Goal: Task Accomplishment & Management: Use online tool/utility

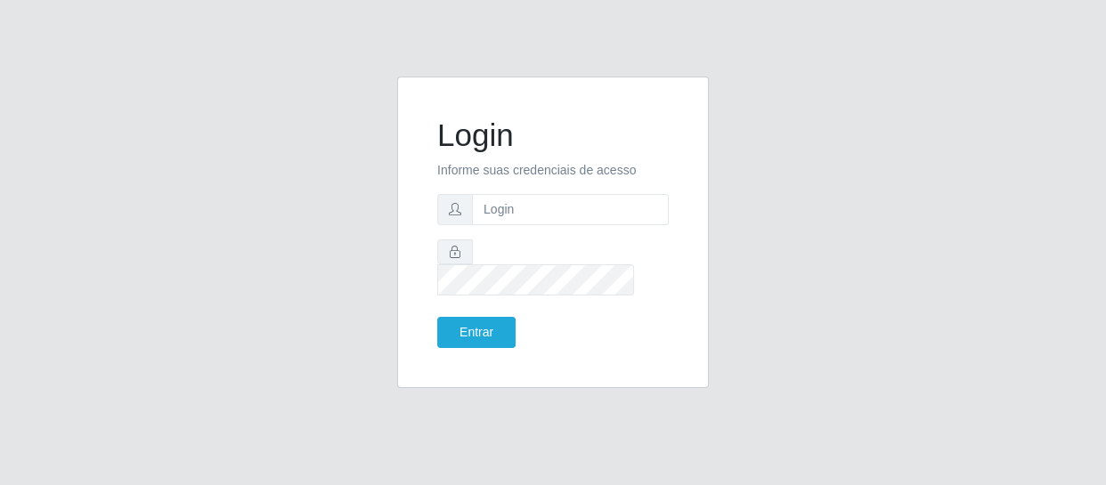
type input "[EMAIL_ADDRESS][DOMAIN_NAME]"
click at [449, 326] on button "Entrar" at bounding box center [476, 332] width 78 height 31
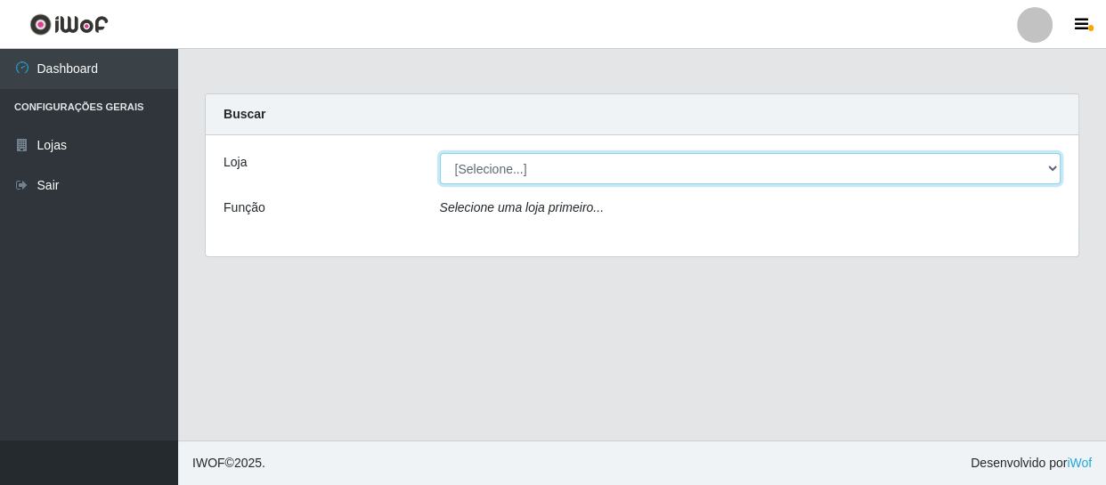
click at [877, 166] on select "[Selecione...] SuperFácil Atacado - São Gonçalo do Amarante" at bounding box center [751, 168] width 622 height 31
select select "408"
click at [440, 153] on select "[Selecione...] SuperFácil Atacado - São Gonçalo do Amarante" at bounding box center [751, 168] width 622 height 31
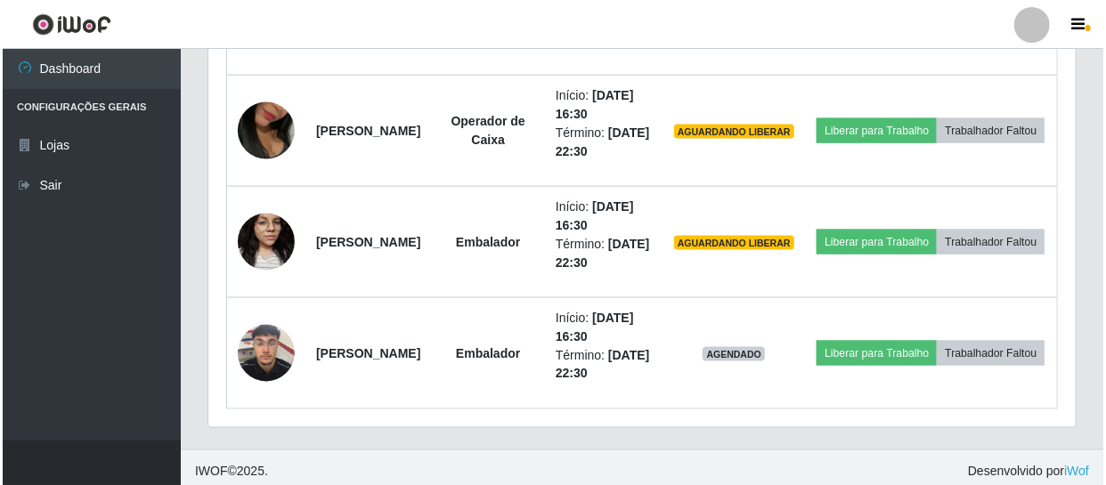
scroll to position [1158, 0]
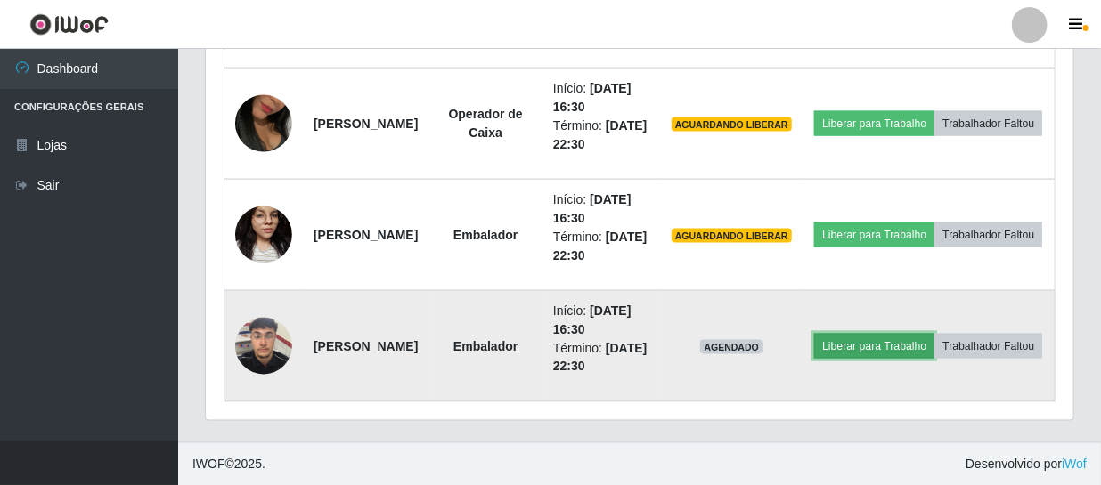
click at [934, 334] on button "Liberar para Trabalho" at bounding box center [874, 346] width 120 height 25
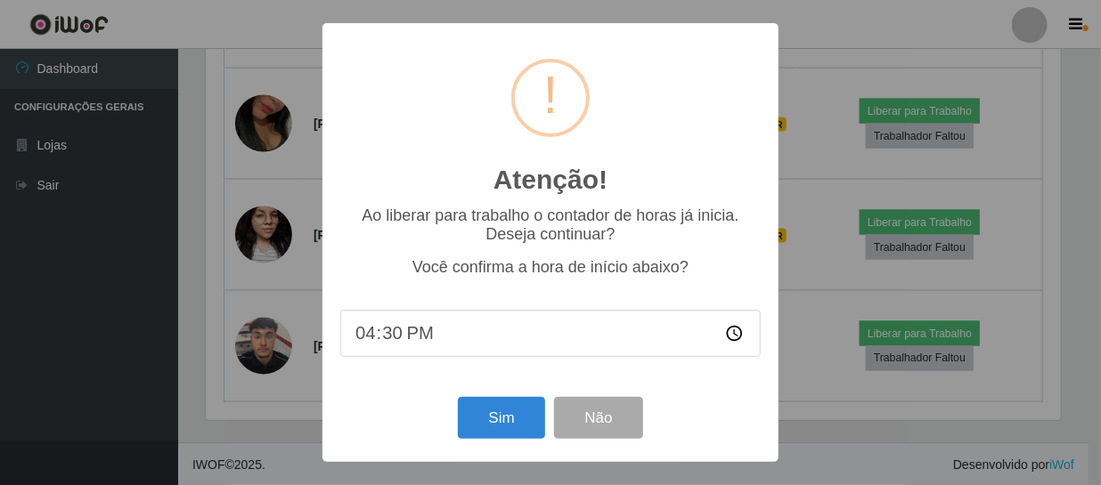
scroll to position [370, 859]
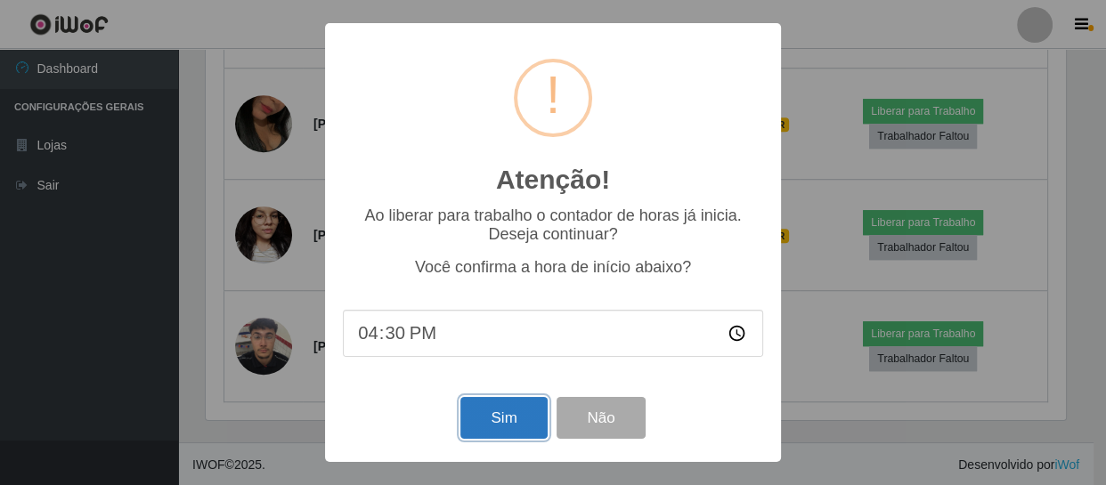
click at [521, 426] on button "Sim" at bounding box center [503, 418] width 86 height 42
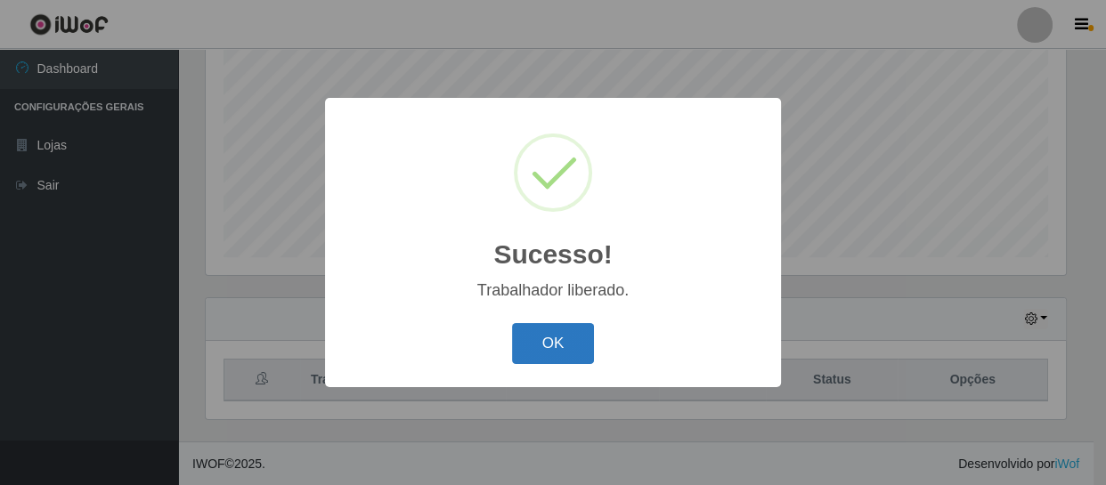
click at [578, 344] on button "OK" at bounding box center [553, 344] width 83 height 42
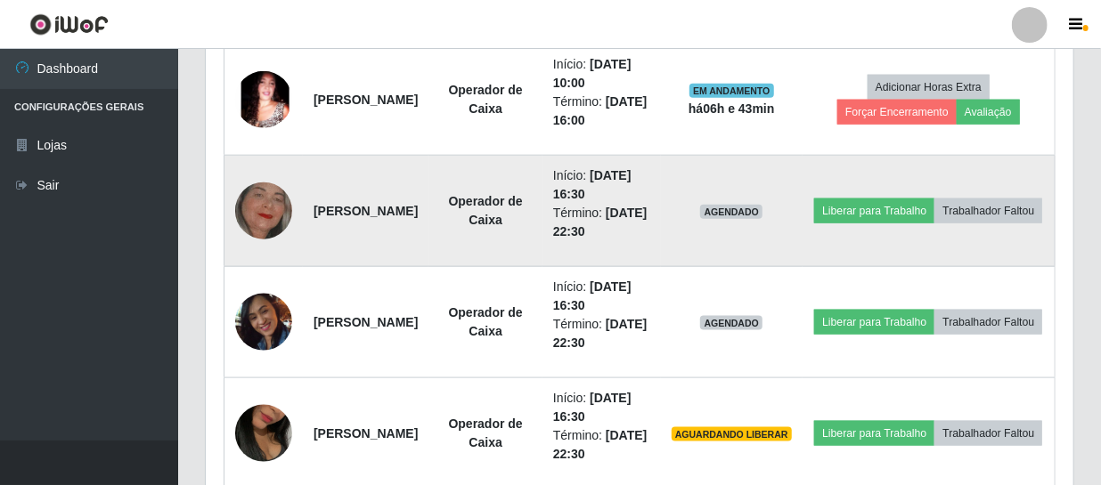
scroll to position [865, 0]
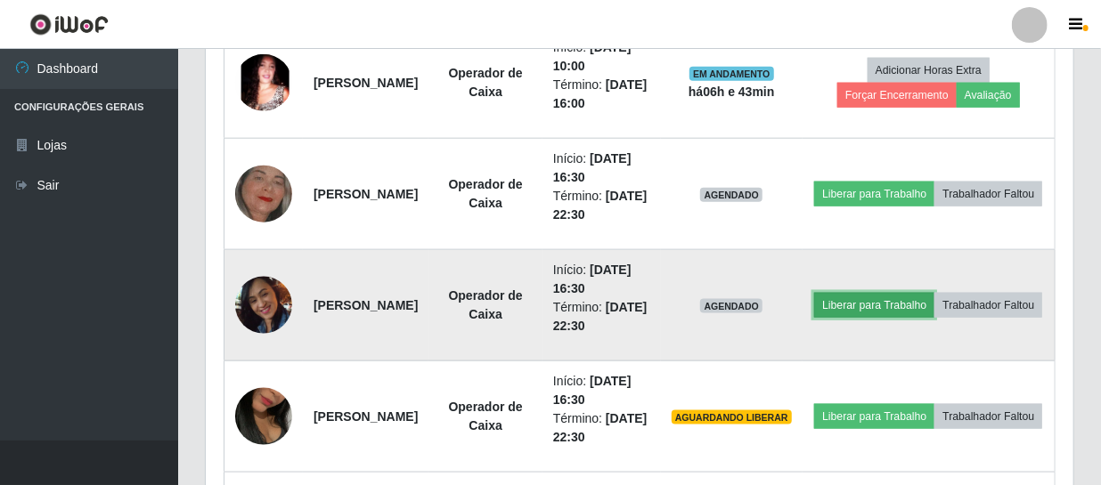
click at [925, 293] on button "Liberar para Trabalho" at bounding box center [874, 305] width 120 height 25
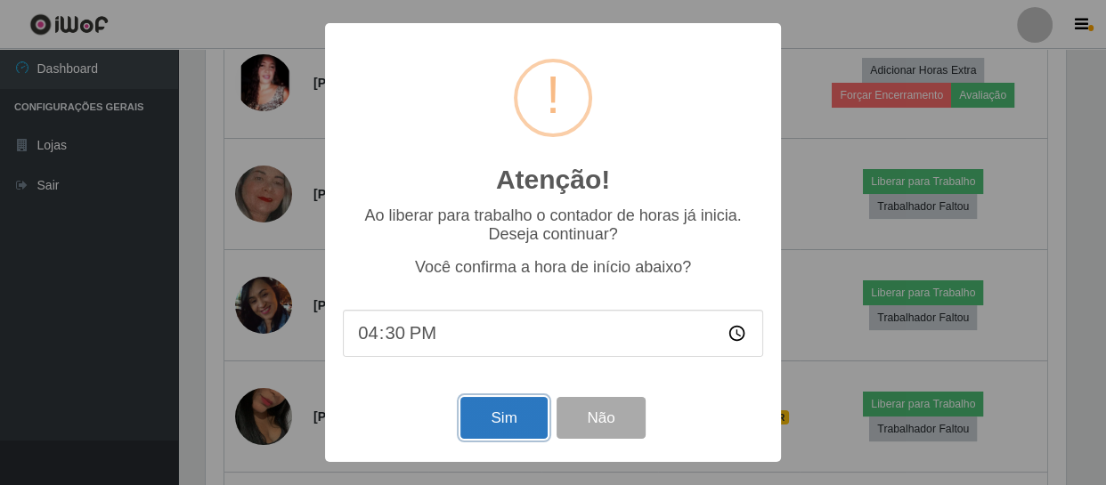
click at [523, 418] on button "Sim" at bounding box center [503, 418] width 86 height 42
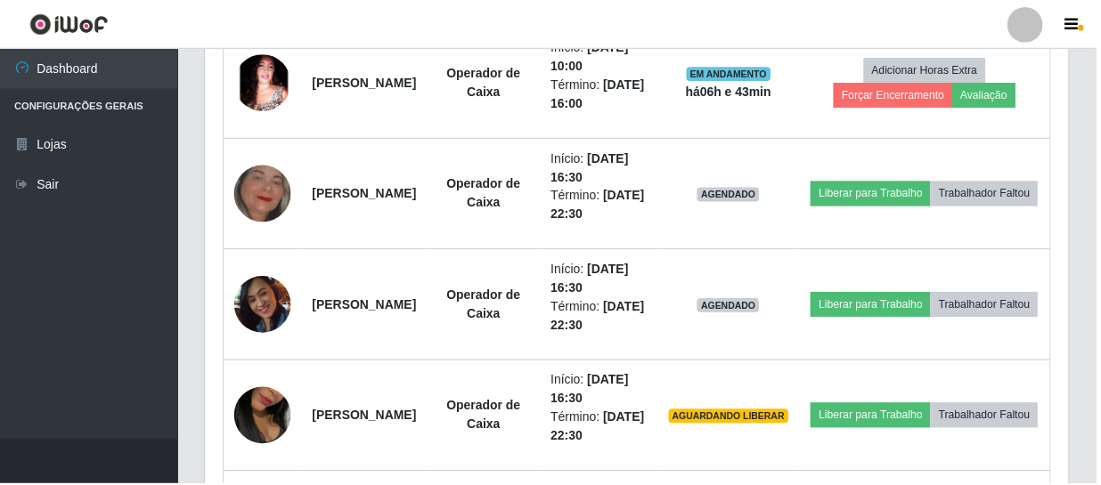
scroll to position [379, 0]
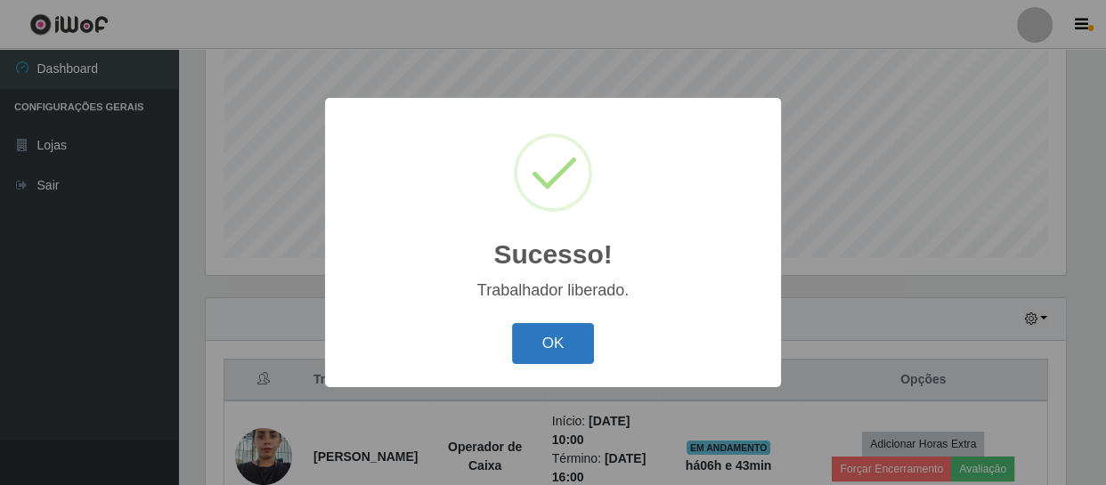
click at [558, 354] on button "OK" at bounding box center [553, 344] width 83 height 42
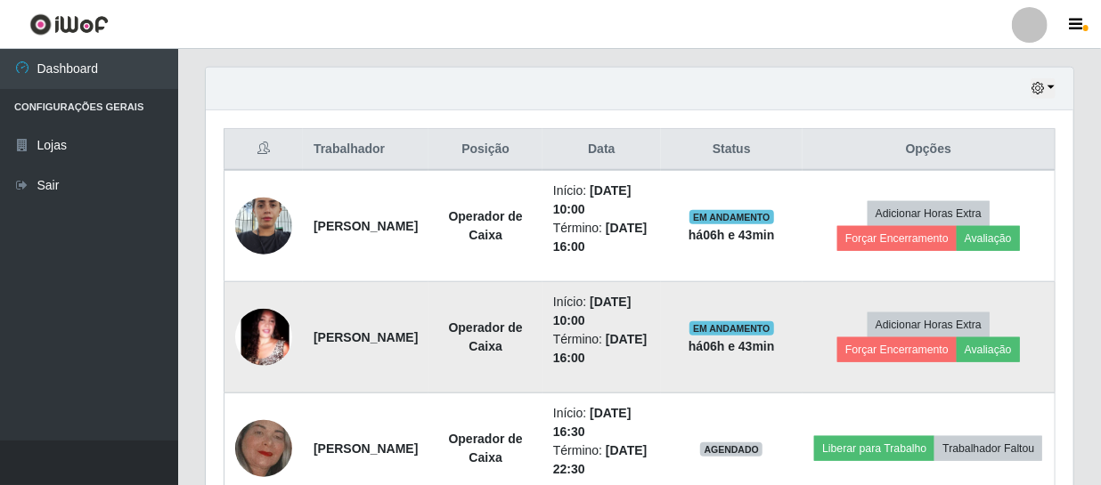
scroll to position [703, 0]
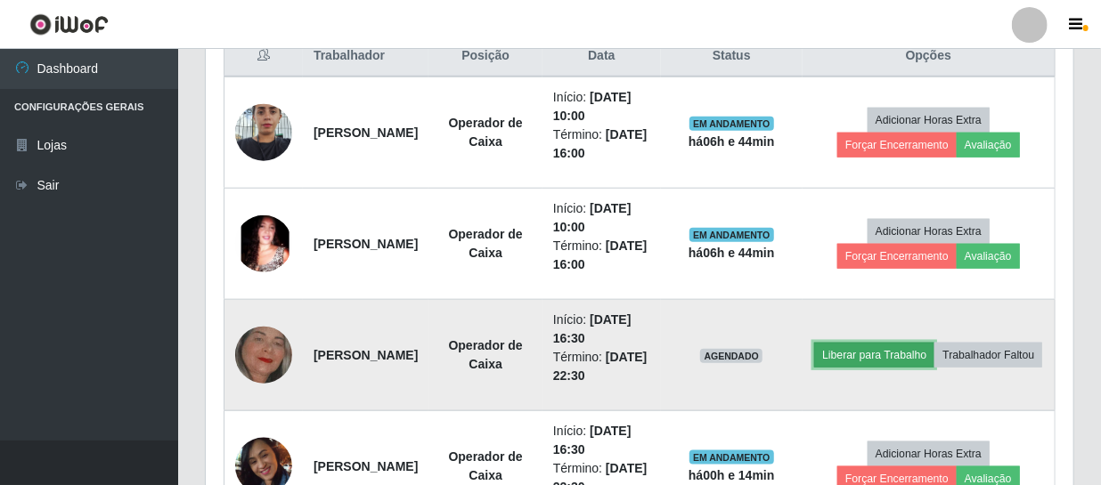
click at [934, 343] on button "Liberar para Trabalho" at bounding box center [874, 355] width 120 height 25
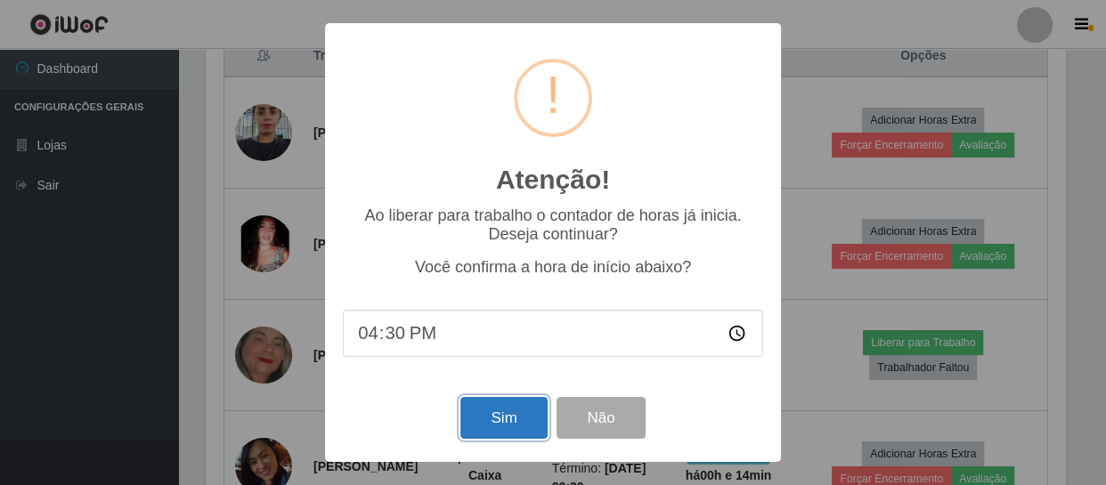
click at [496, 418] on button "Sim" at bounding box center [503, 418] width 86 height 42
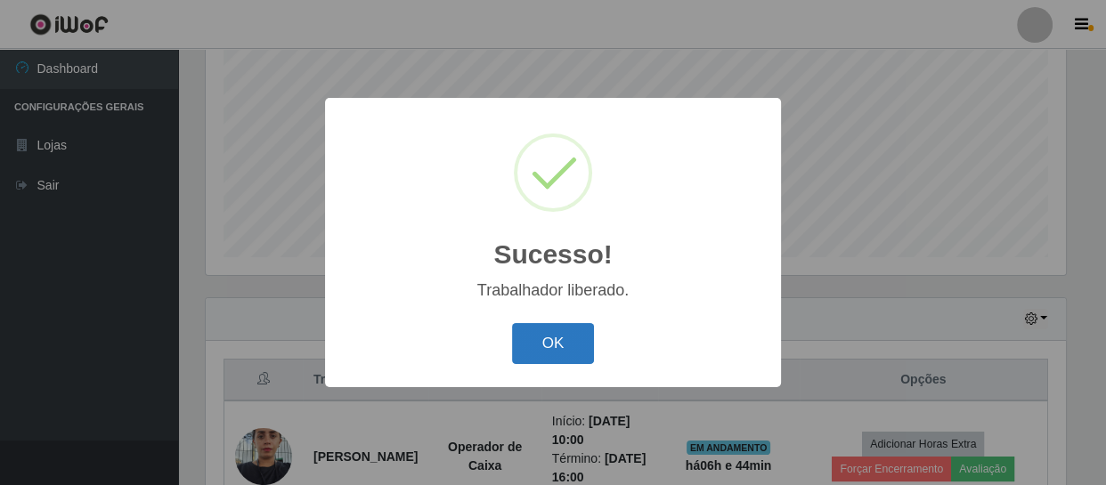
click at [533, 337] on button "OK" at bounding box center [553, 344] width 83 height 42
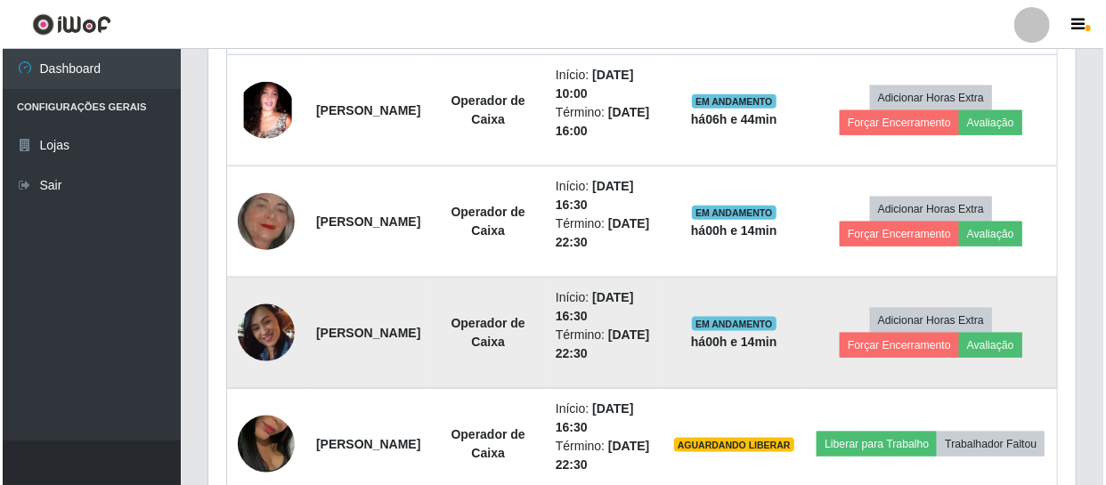
scroll to position [865, 0]
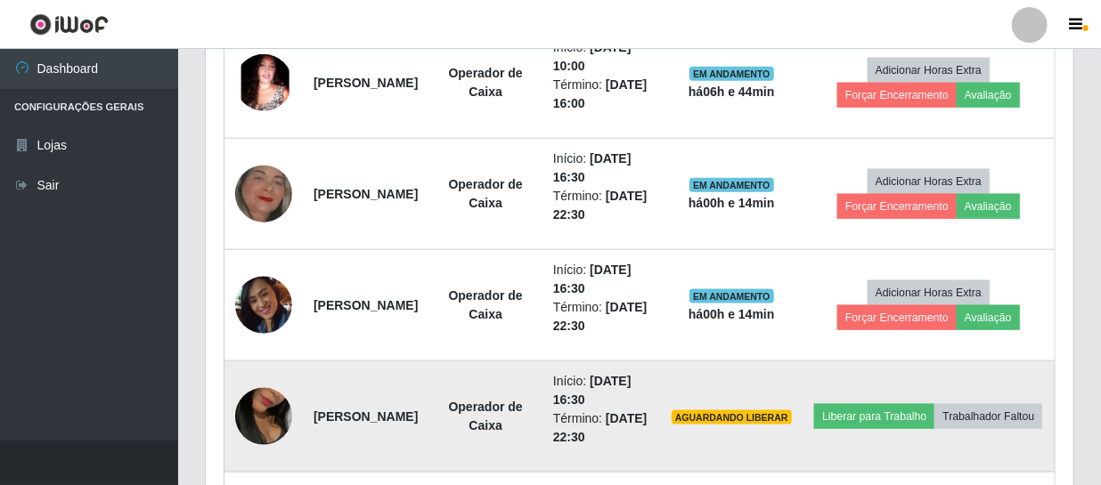
click at [267, 405] on img at bounding box center [263, 417] width 57 height 102
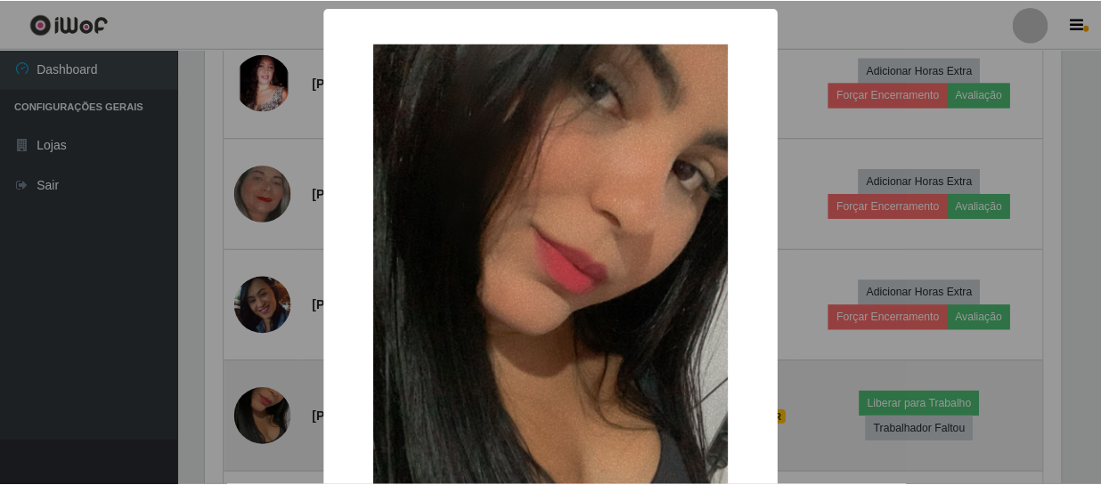
scroll to position [0, 0]
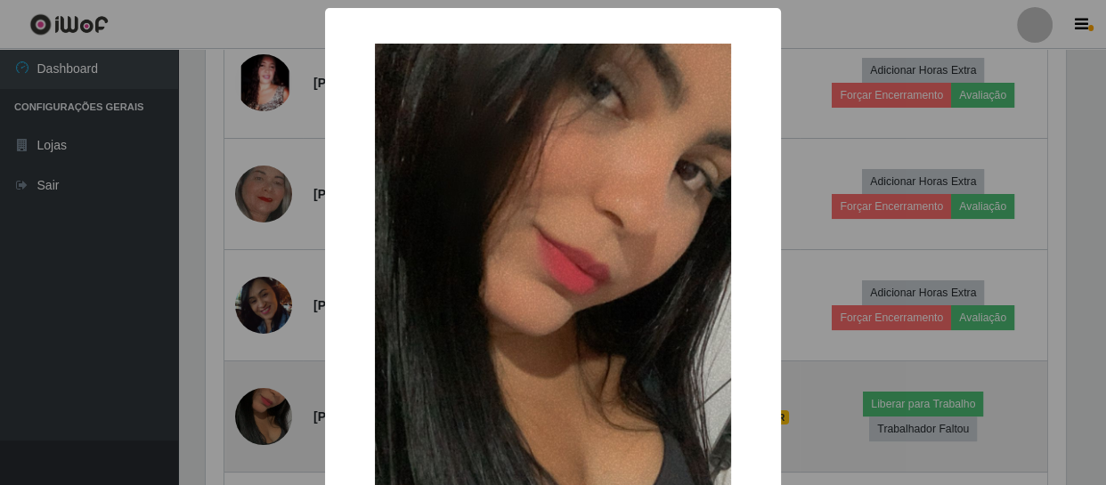
click at [267, 405] on div "× OK Cancel" at bounding box center [553, 242] width 1106 height 485
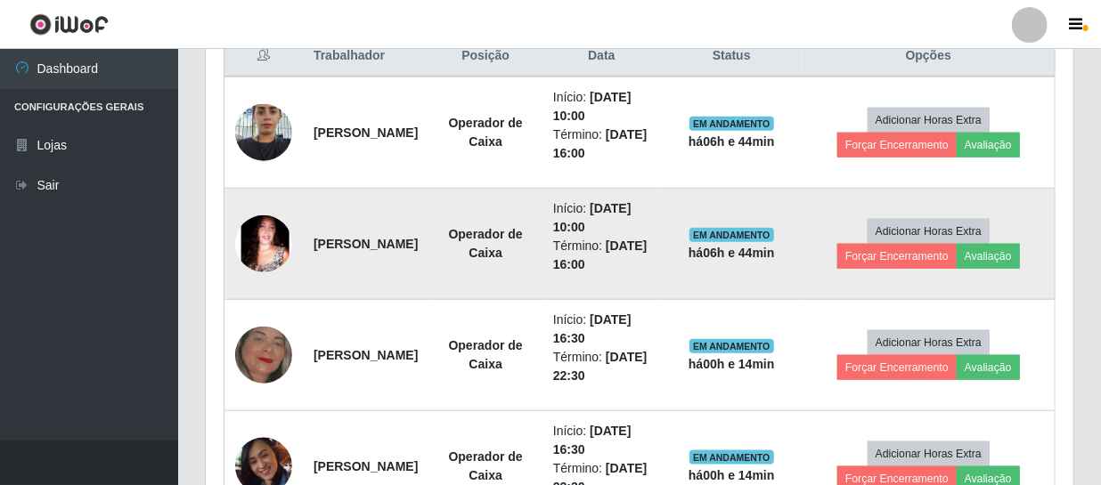
click at [260, 240] on img at bounding box center [263, 243] width 57 height 57
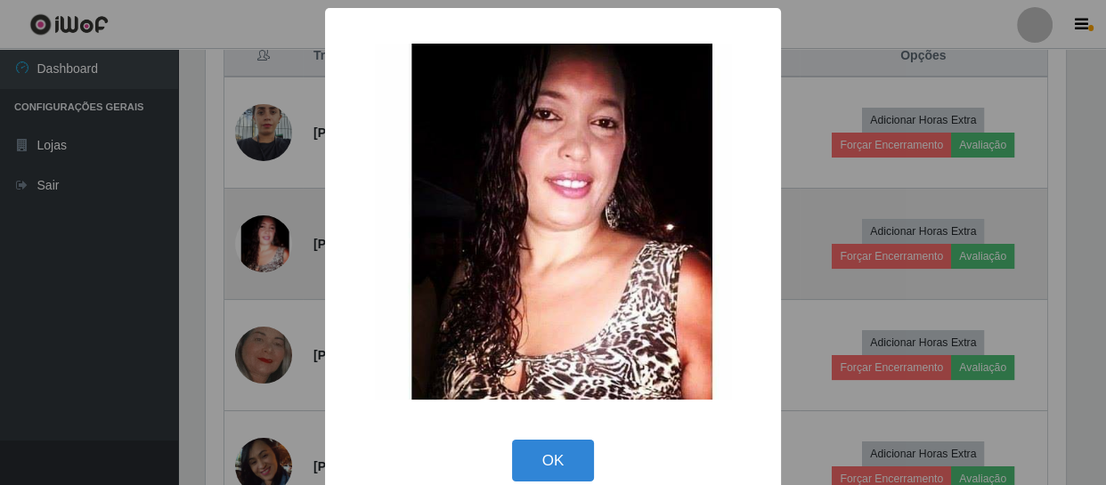
click at [260, 240] on div "× OK Cancel" at bounding box center [553, 242] width 1106 height 485
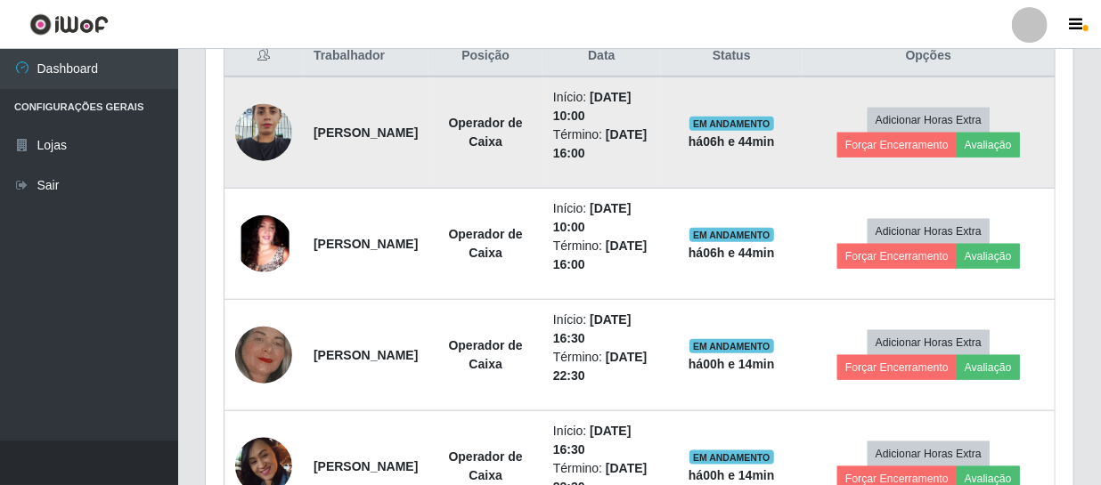
click at [263, 128] on img at bounding box center [263, 132] width 57 height 76
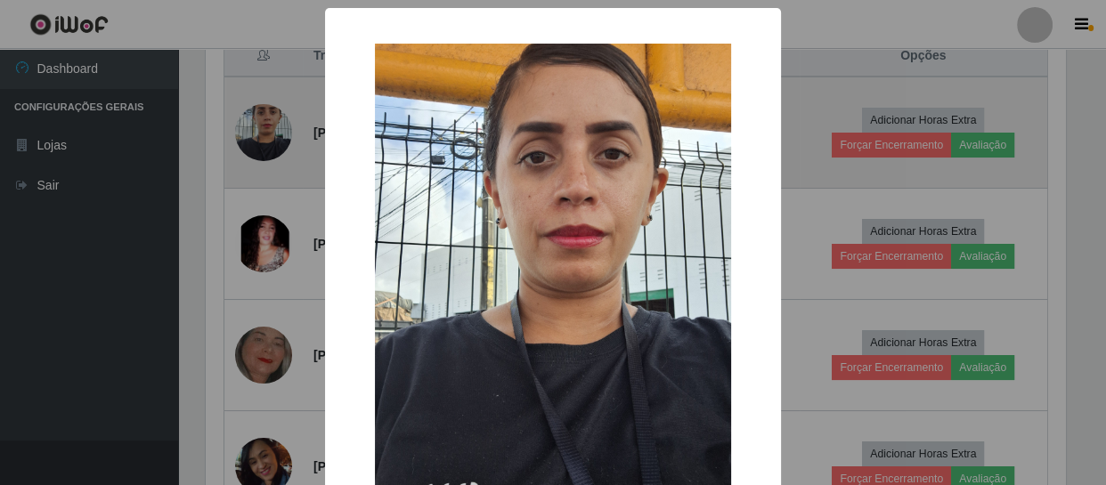
click at [263, 128] on div "× OK Cancel" at bounding box center [553, 242] width 1106 height 485
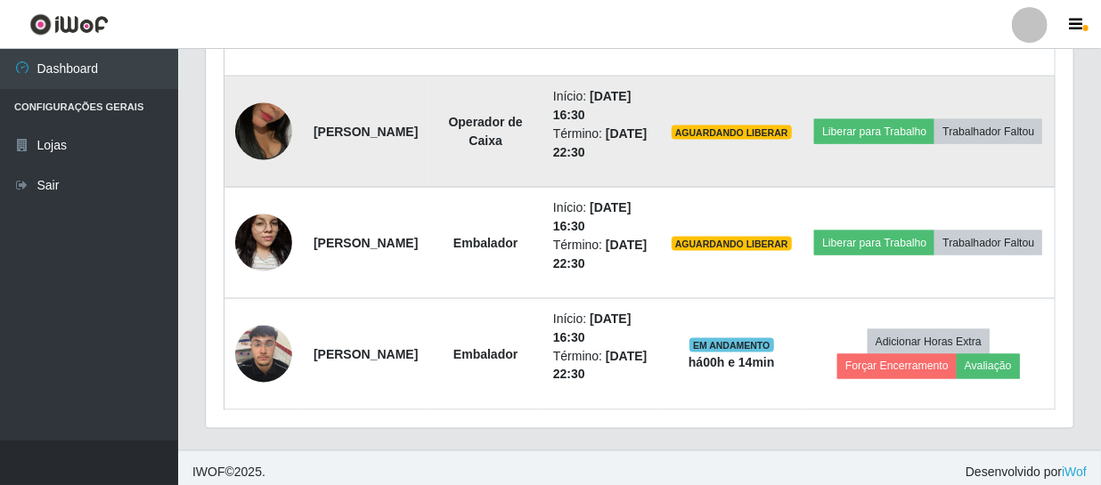
scroll to position [1158, 0]
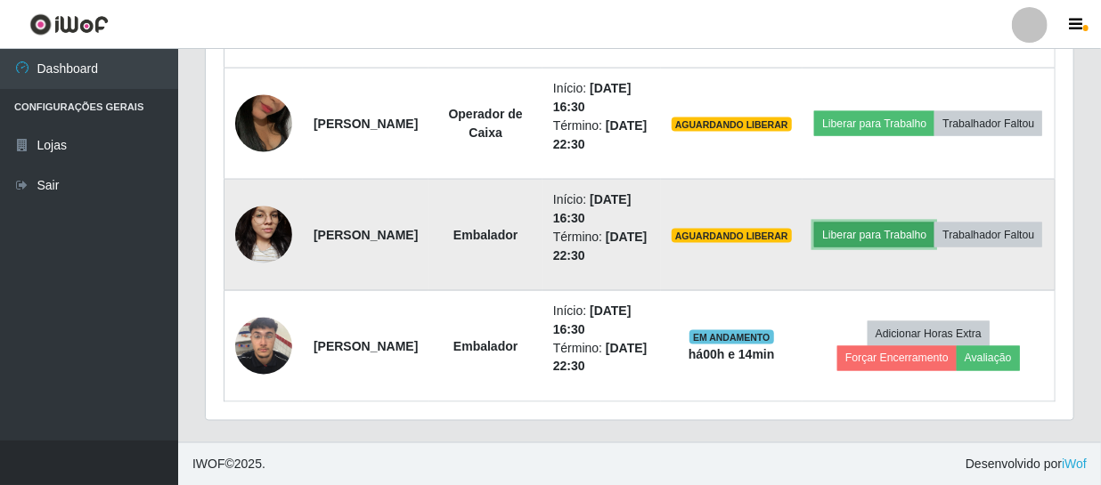
click at [904, 224] on button "Liberar para Trabalho" at bounding box center [874, 235] width 120 height 25
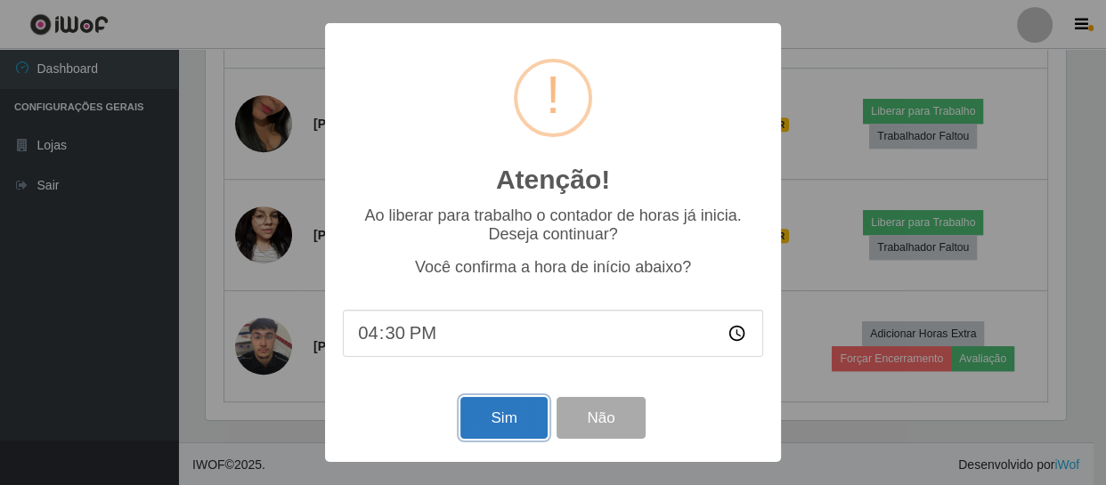
click at [526, 410] on button "Sim" at bounding box center [503, 418] width 86 height 42
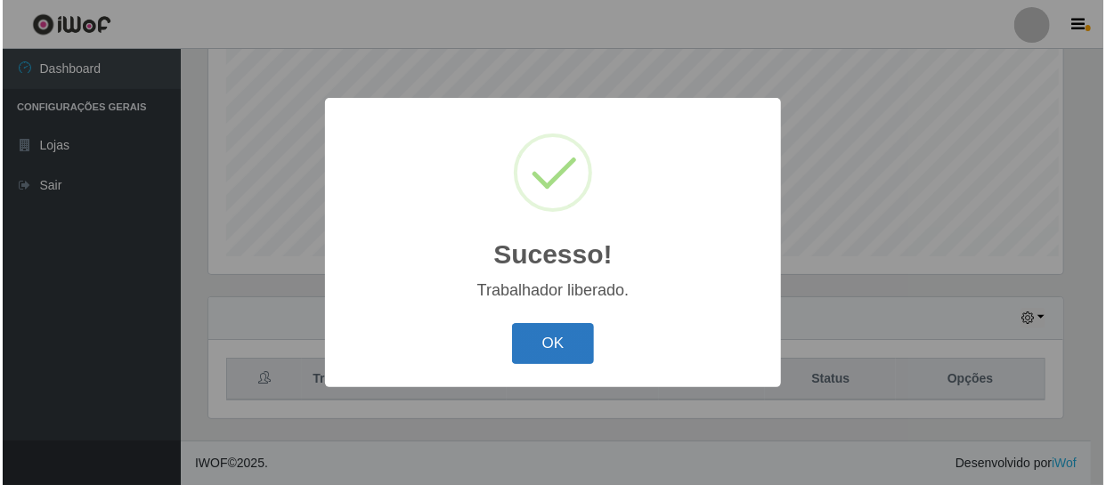
scroll to position [379, 0]
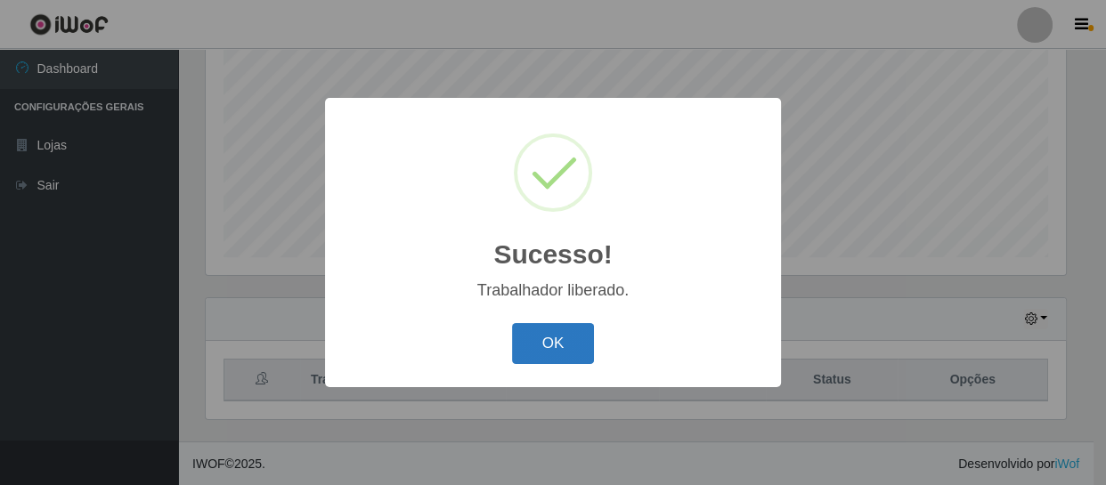
click at [535, 342] on button "OK" at bounding box center [553, 344] width 83 height 42
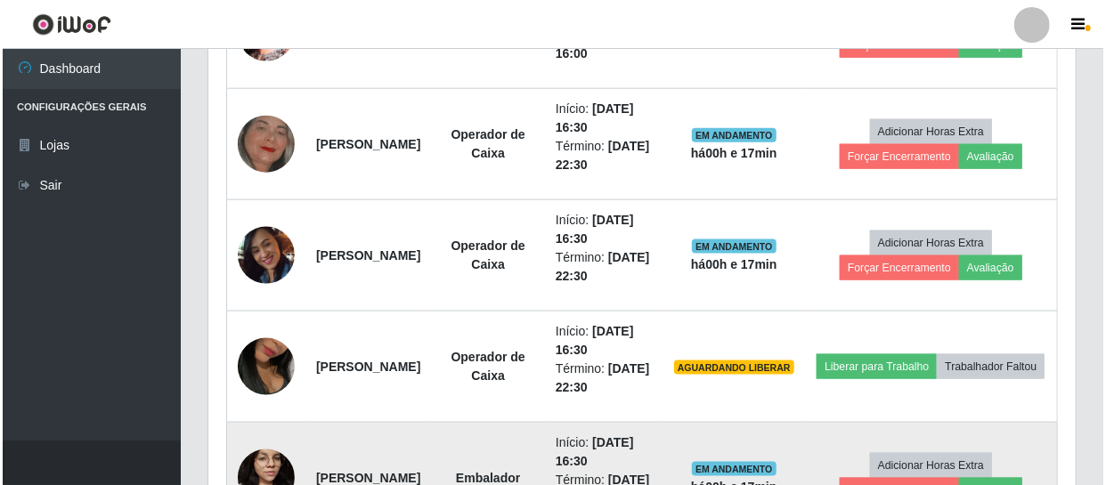
scroll to position [1158, 0]
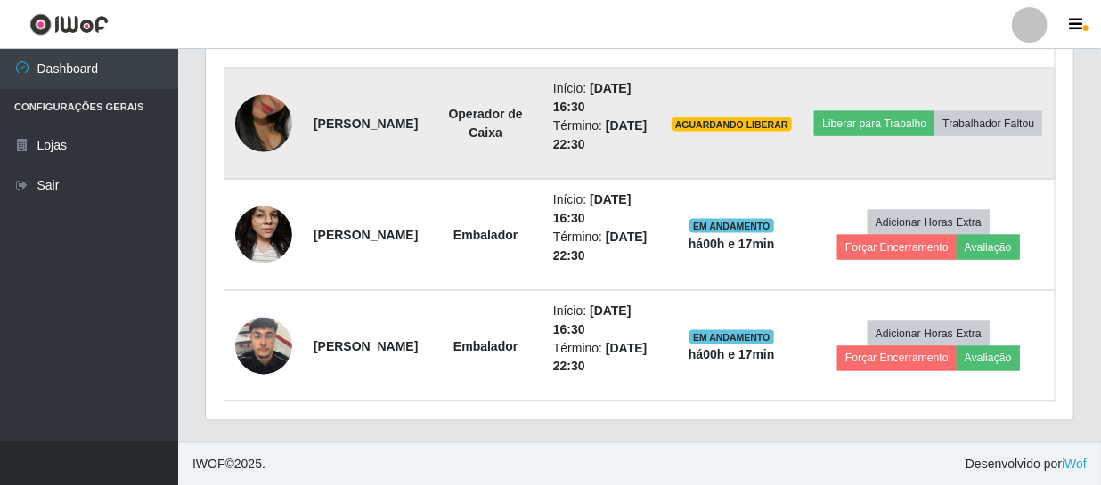
click at [270, 111] on img at bounding box center [263, 124] width 57 height 102
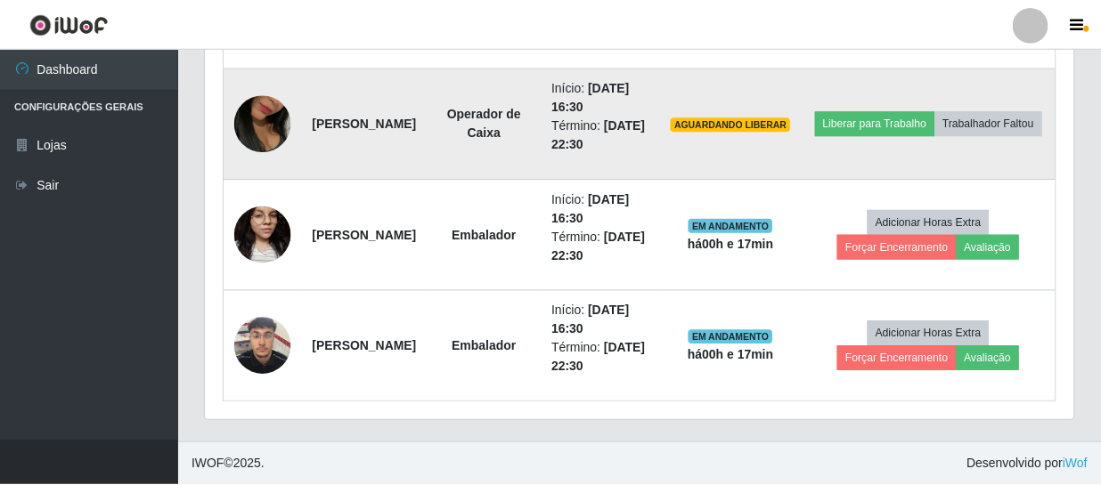
scroll to position [370, 859]
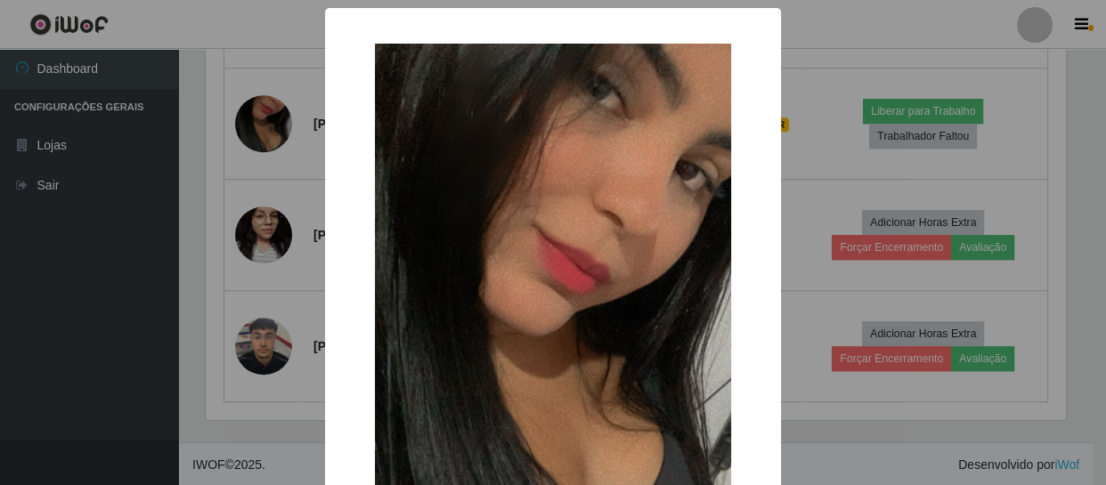
click at [271, 129] on div "× OK Cancel" at bounding box center [553, 242] width 1106 height 485
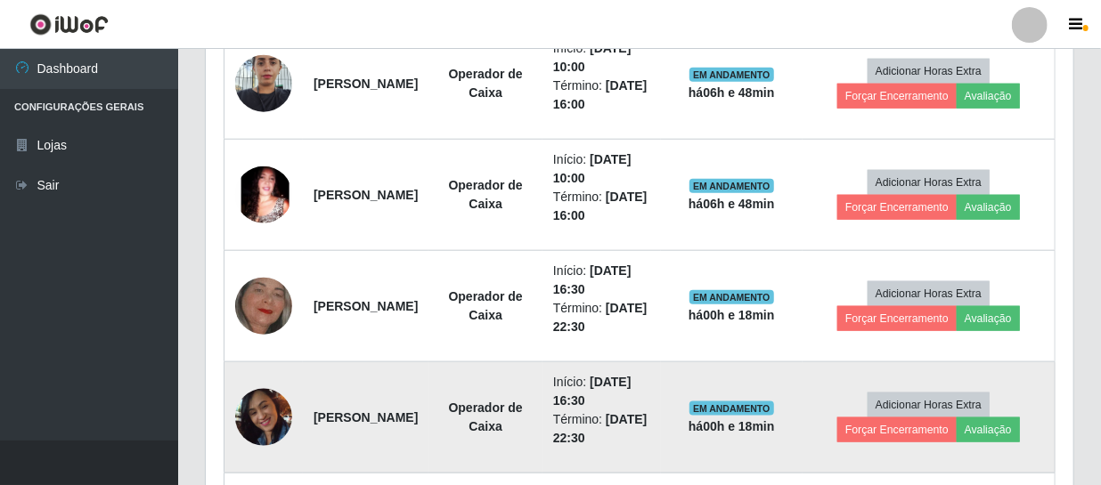
scroll to position [671, 0]
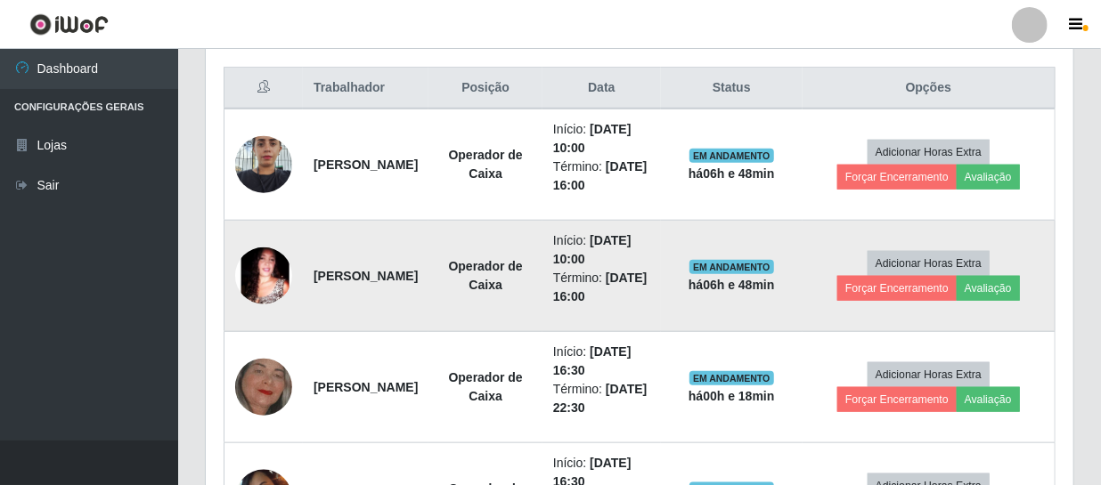
click at [270, 282] on img at bounding box center [263, 276] width 57 height 57
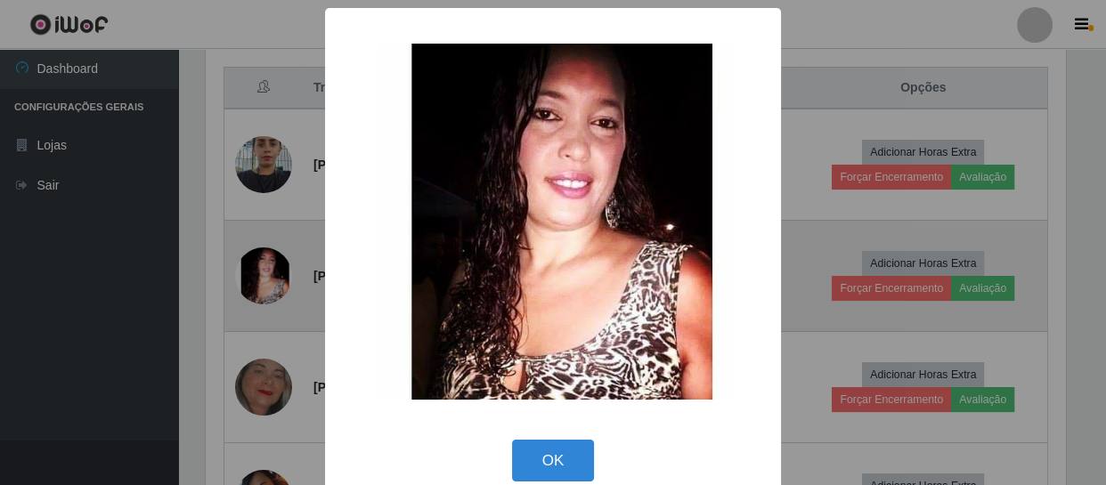
click at [270, 282] on div "× OK Cancel" at bounding box center [553, 242] width 1106 height 485
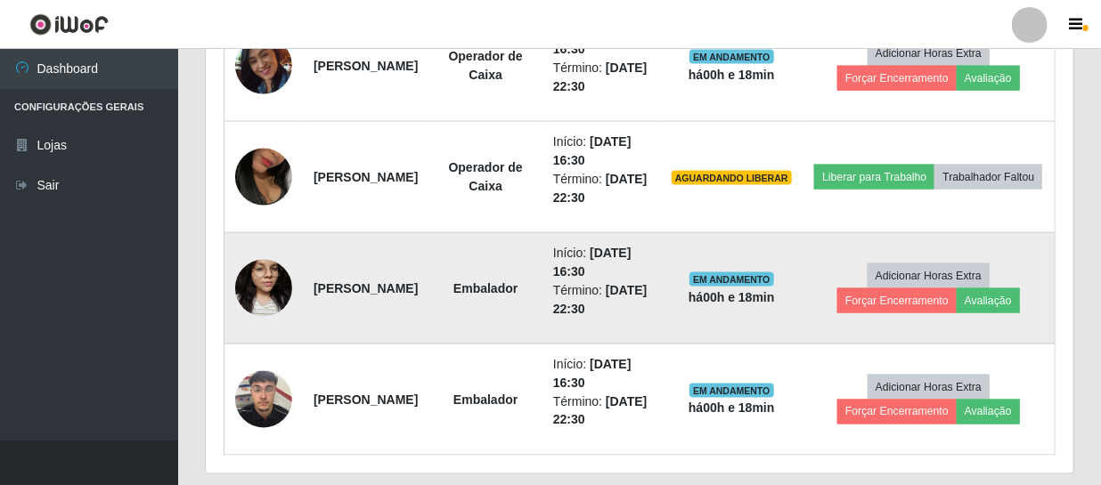
scroll to position [1077, 0]
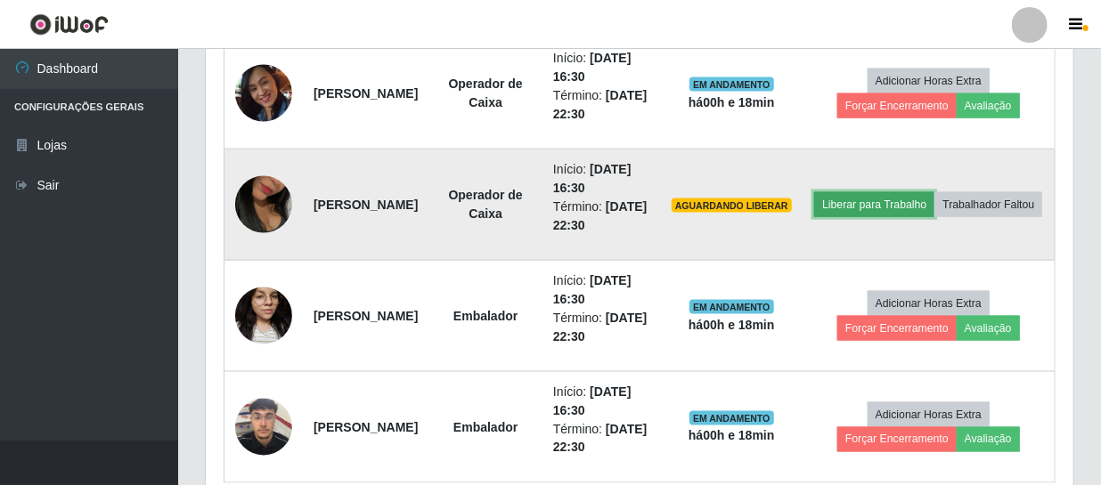
click at [934, 193] on button "Liberar para Trabalho" at bounding box center [874, 204] width 120 height 25
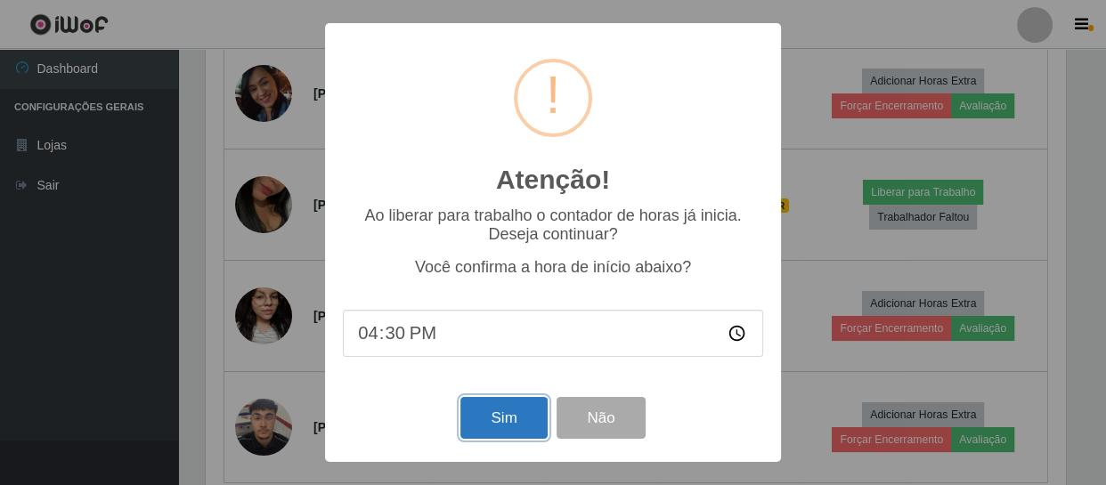
click at [508, 420] on button "Sim" at bounding box center [503, 418] width 86 height 42
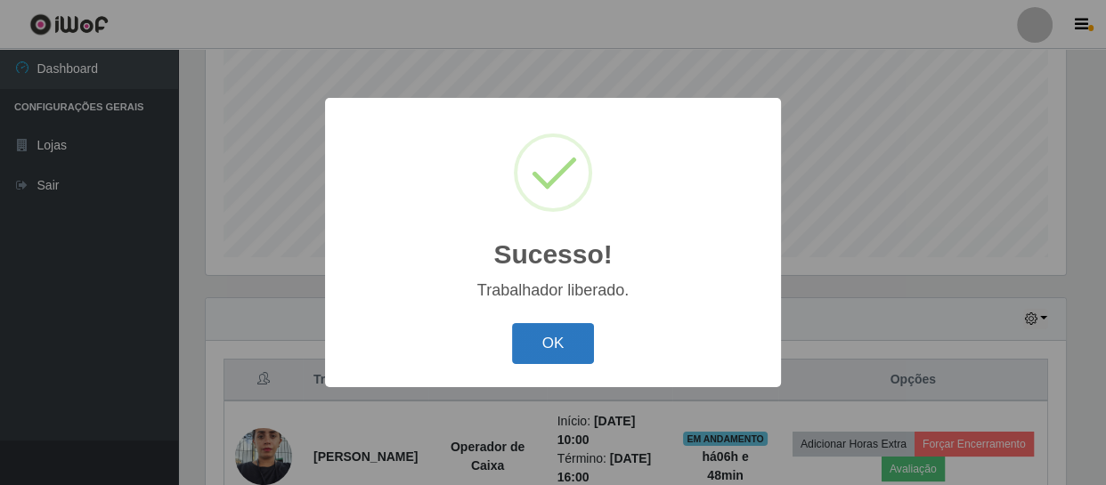
click at [546, 358] on button "OK" at bounding box center [553, 344] width 83 height 42
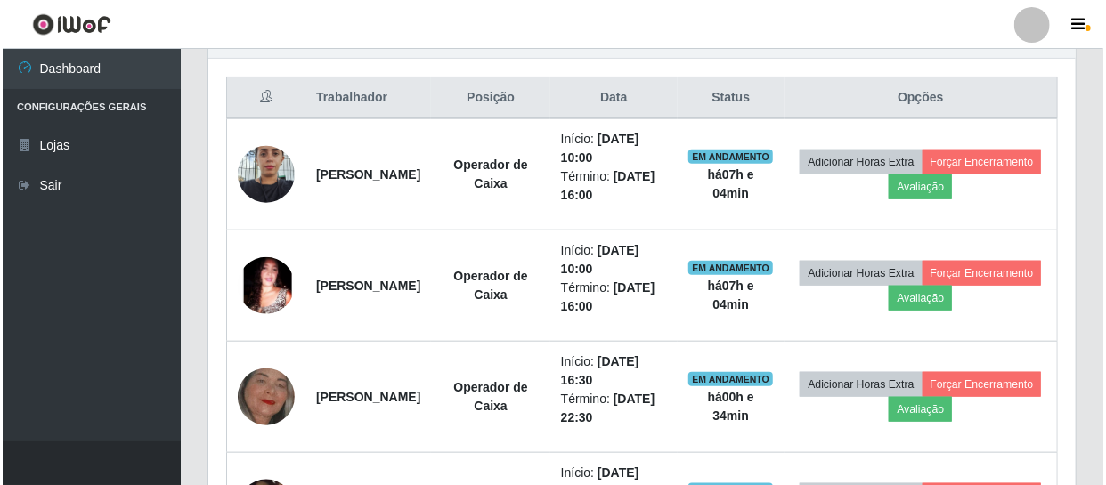
scroll to position [671, 0]
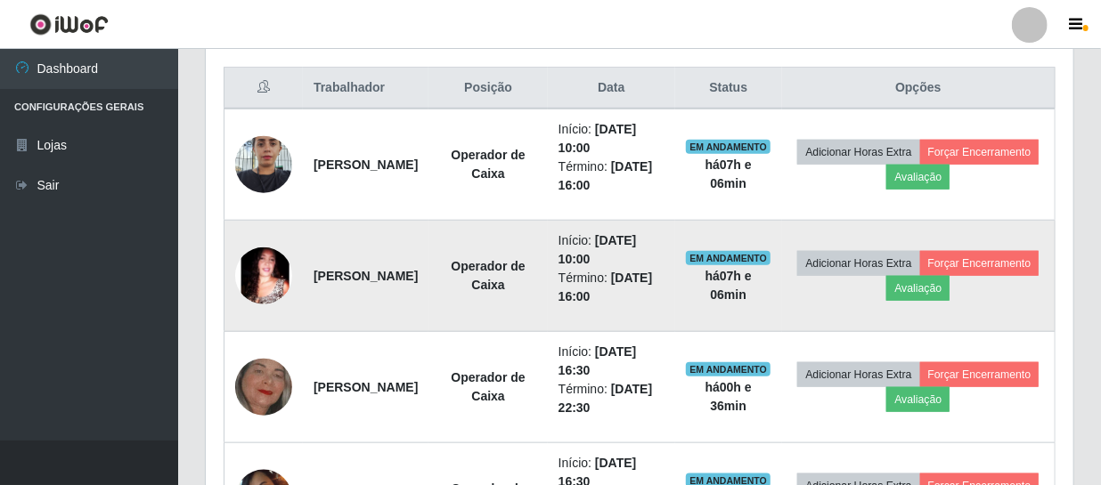
click at [264, 278] on img at bounding box center [263, 276] width 57 height 57
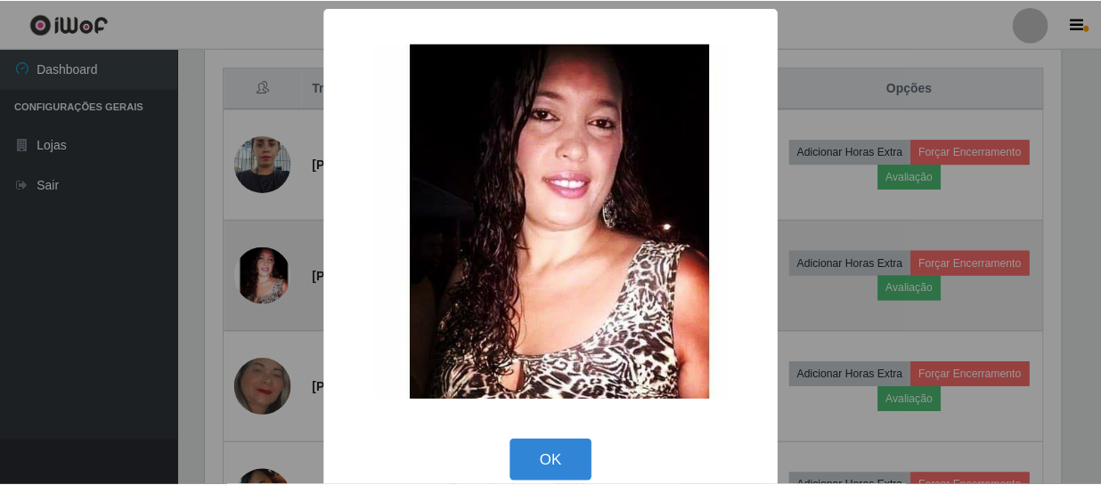
scroll to position [370, 859]
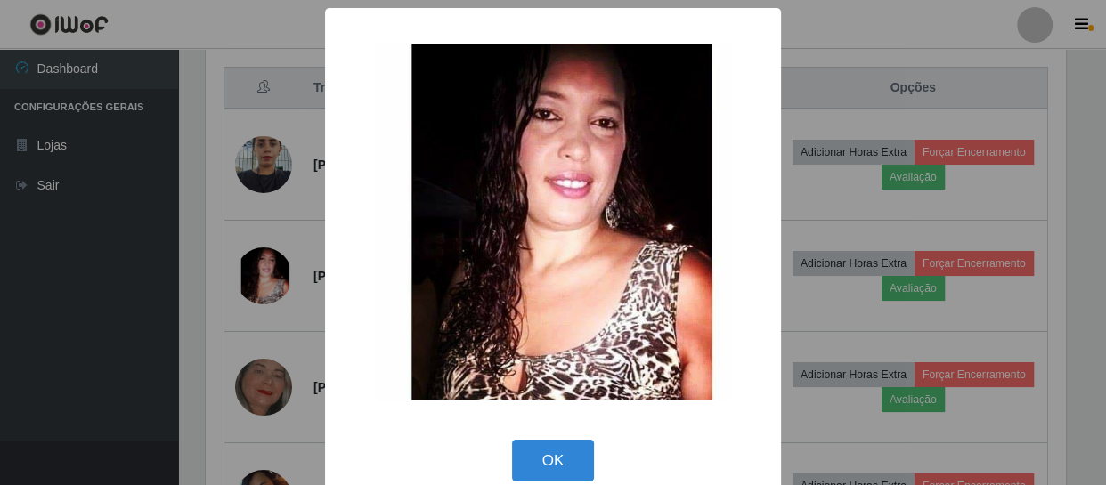
click at [261, 278] on div "× OK Cancel" at bounding box center [553, 242] width 1106 height 485
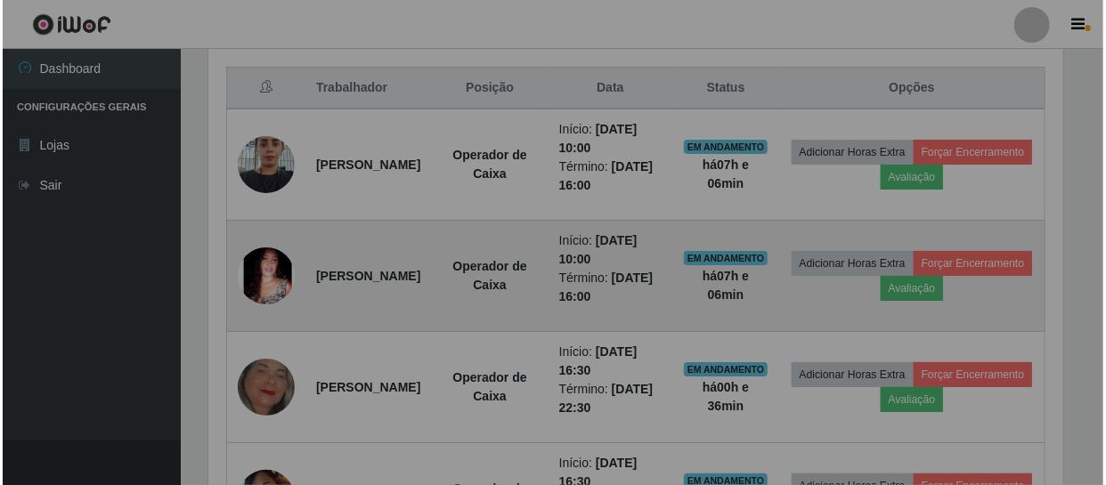
scroll to position [370, 867]
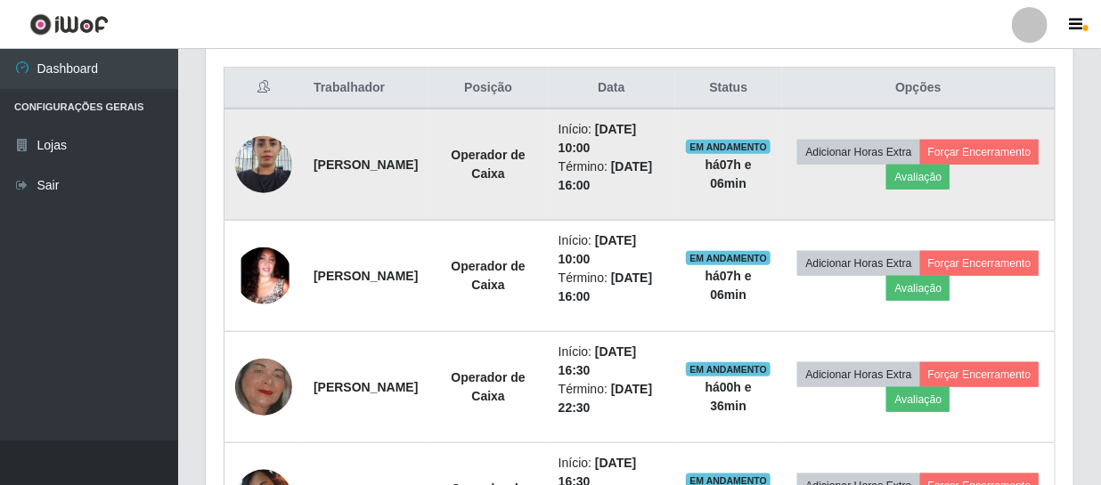
click at [262, 167] on img at bounding box center [263, 164] width 57 height 76
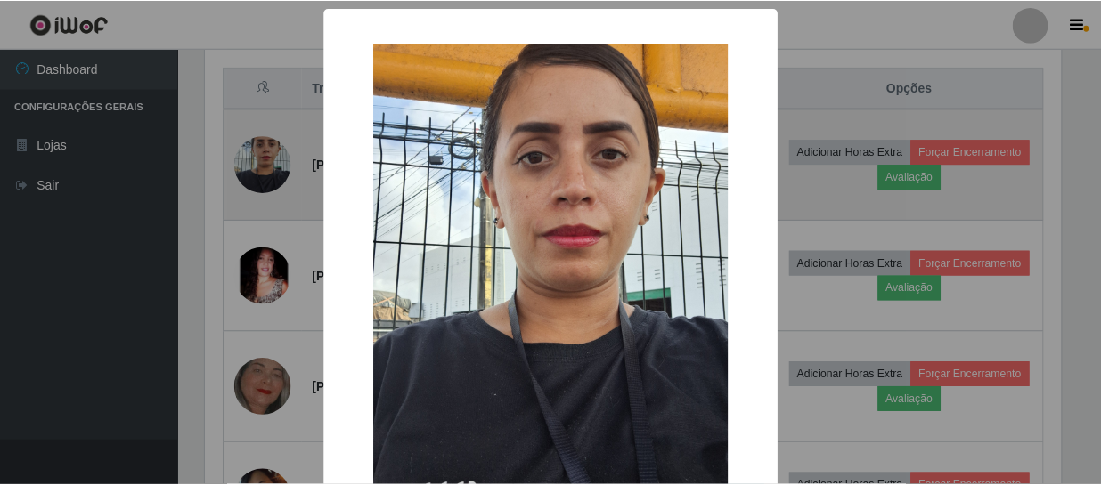
scroll to position [370, 859]
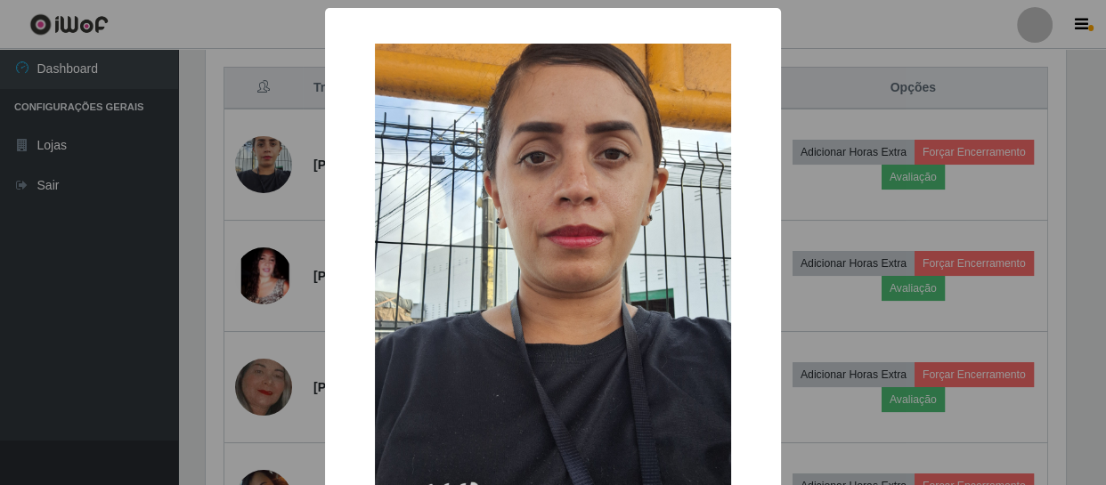
click at [264, 167] on div "× OK Cancel" at bounding box center [553, 242] width 1106 height 485
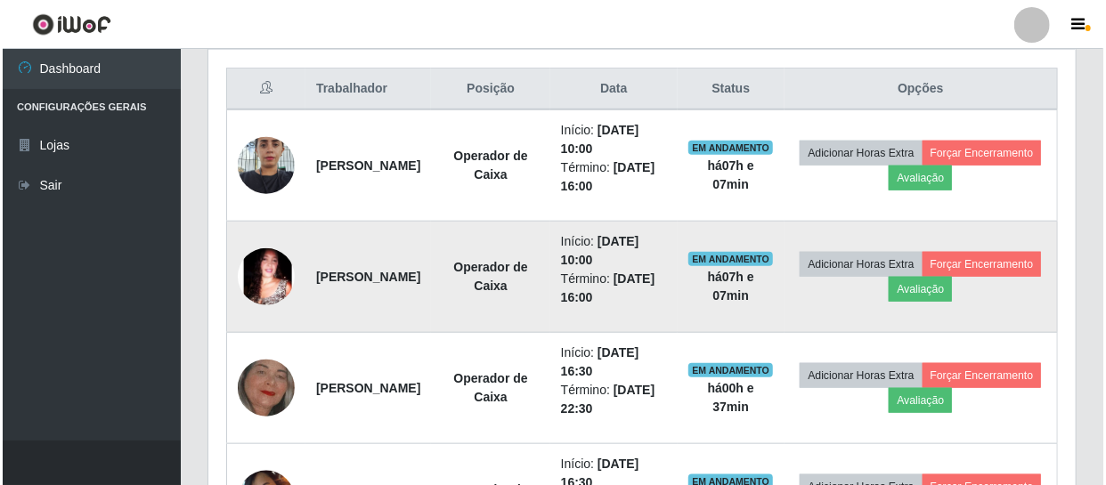
scroll to position [671, 0]
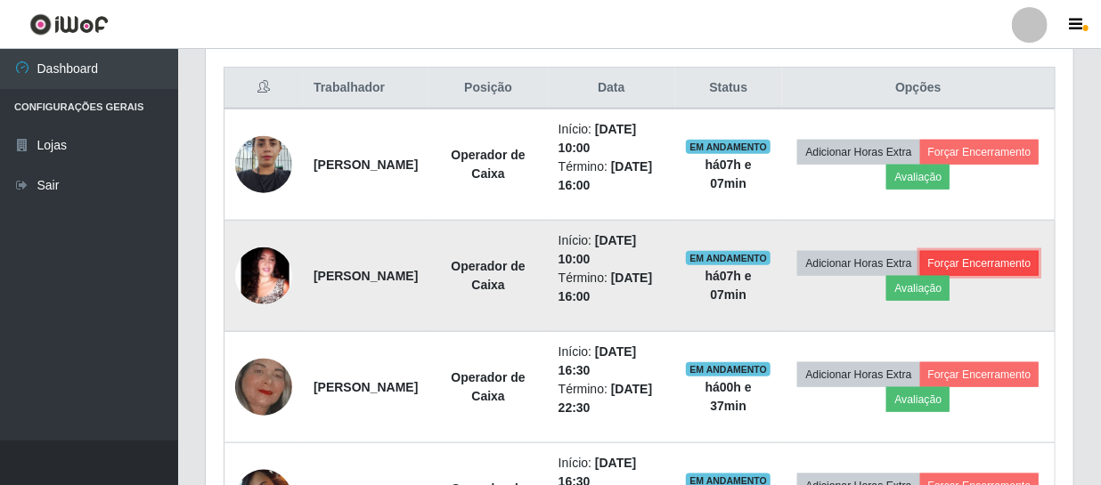
click at [920, 276] on button "Forçar Encerramento" at bounding box center [979, 263] width 119 height 25
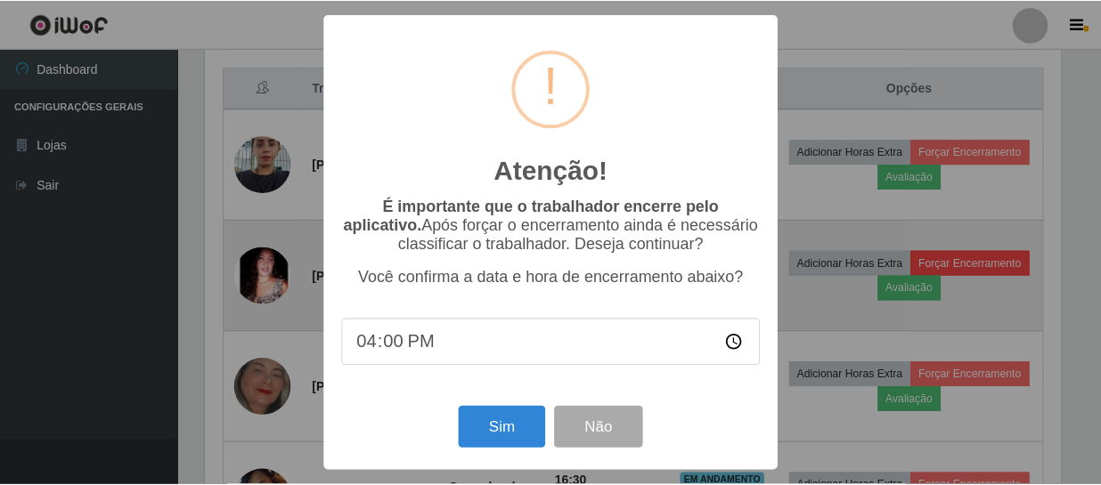
scroll to position [370, 859]
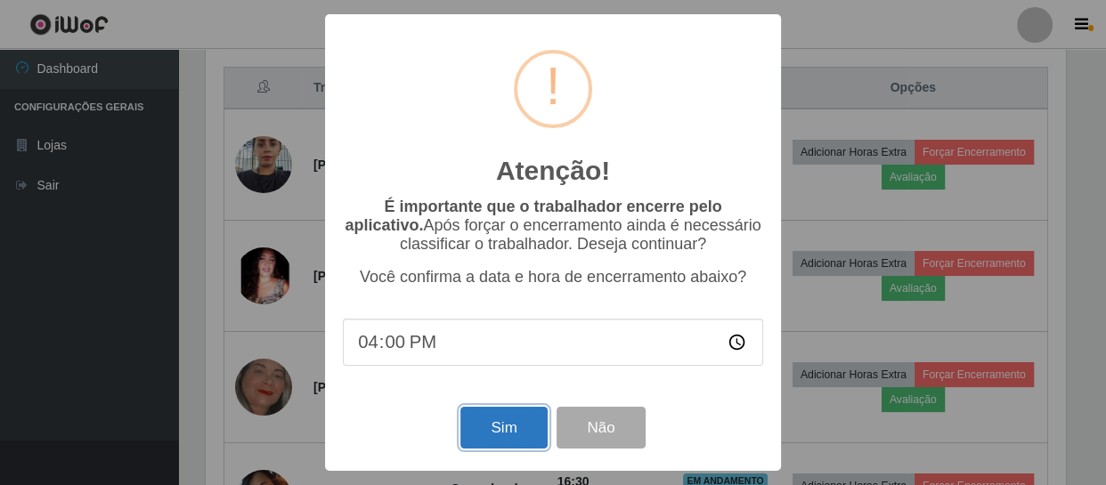
click at [508, 427] on button "Sim" at bounding box center [503, 428] width 86 height 42
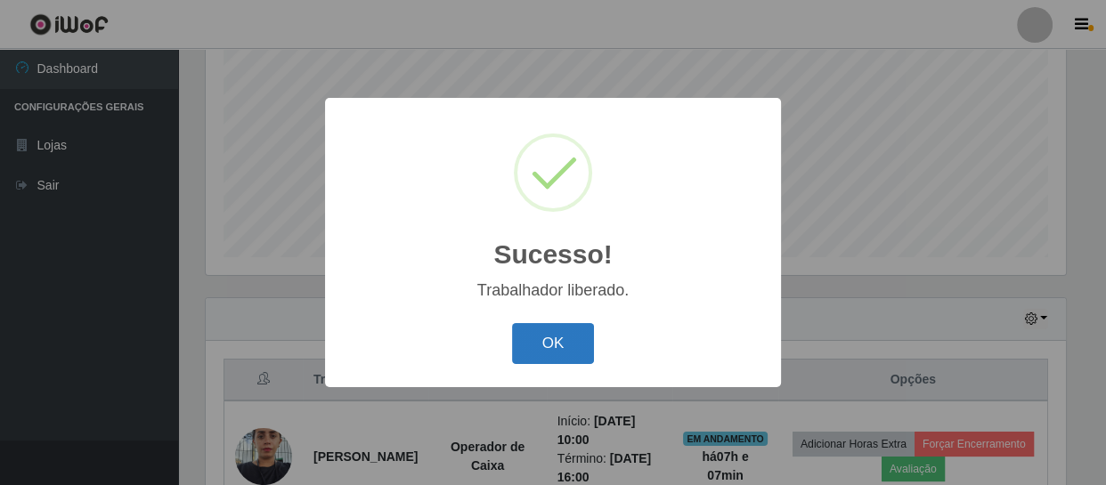
click at [560, 337] on button "OK" at bounding box center [553, 344] width 83 height 42
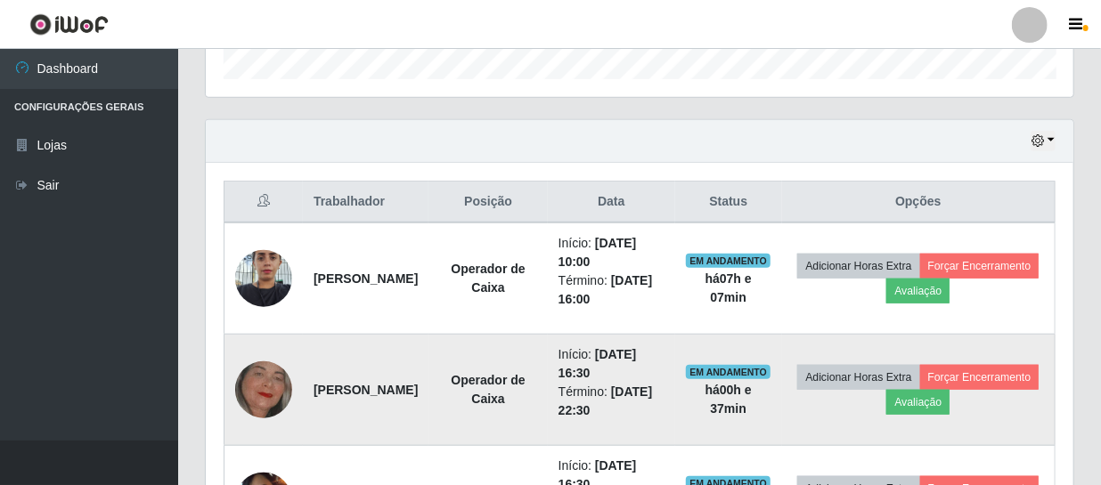
scroll to position [622, 0]
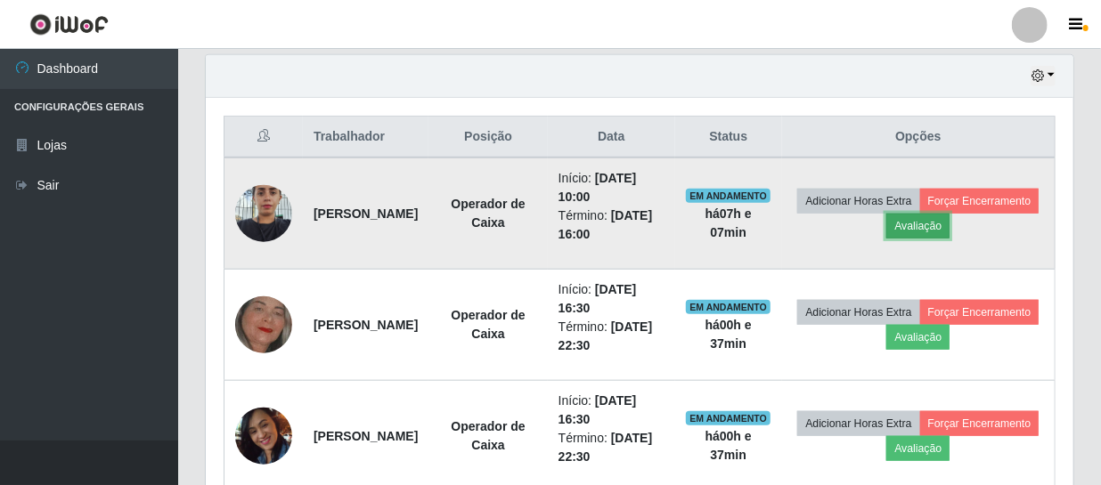
click at [949, 226] on button "Avaliação" at bounding box center [917, 226] width 63 height 25
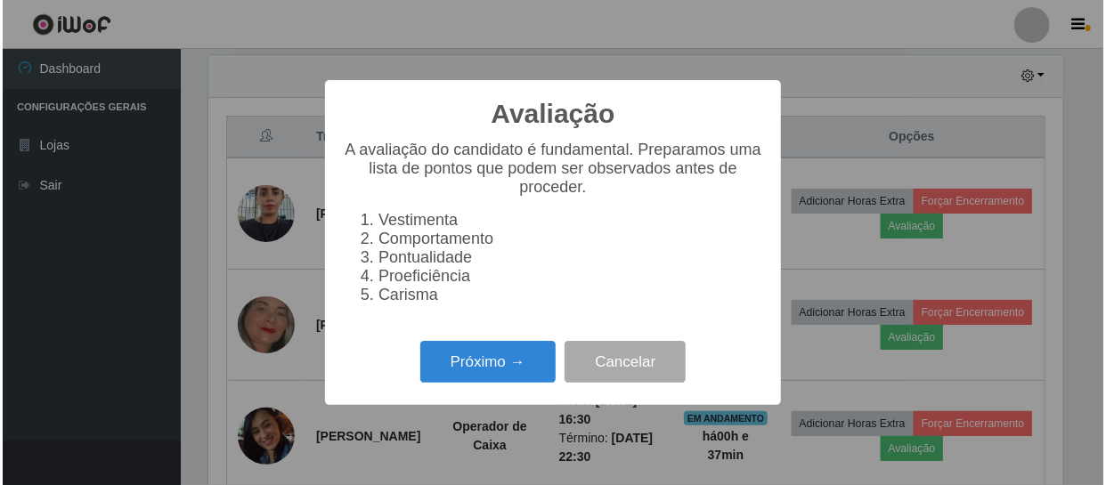
scroll to position [370, 859]
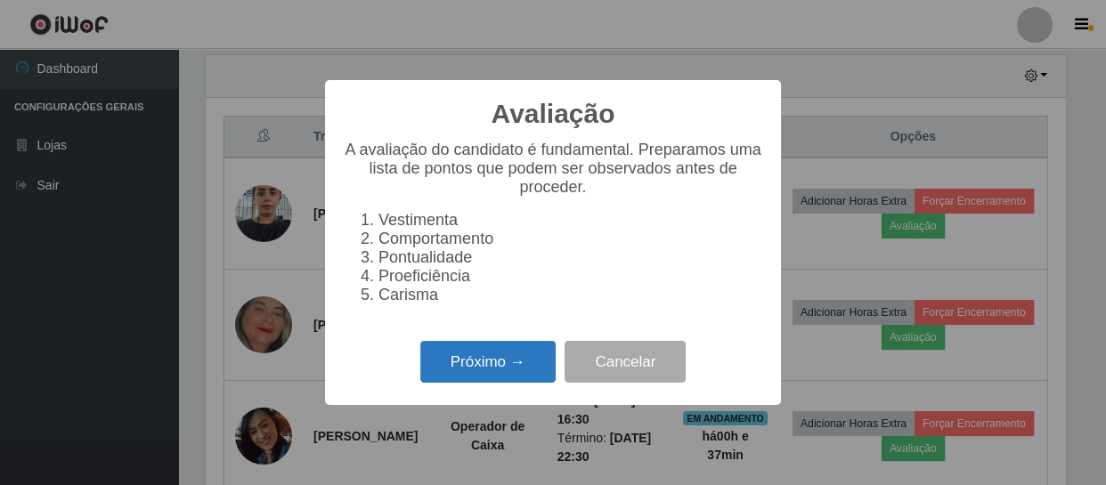
click at [514, 378] on button "Próximo →" at bounding box center [487, 362] width 135 height 42
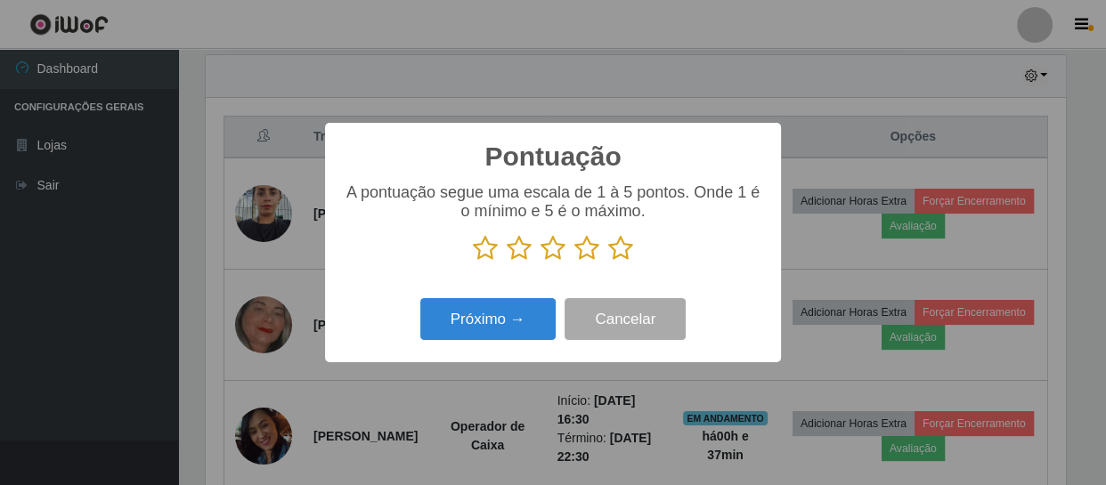
click at [619, 259] on icon at bounding box center [620, 248] width 25 height 27
click at [608, 262] on input "radio" at bounding box center [608, 262] width 0 height 0
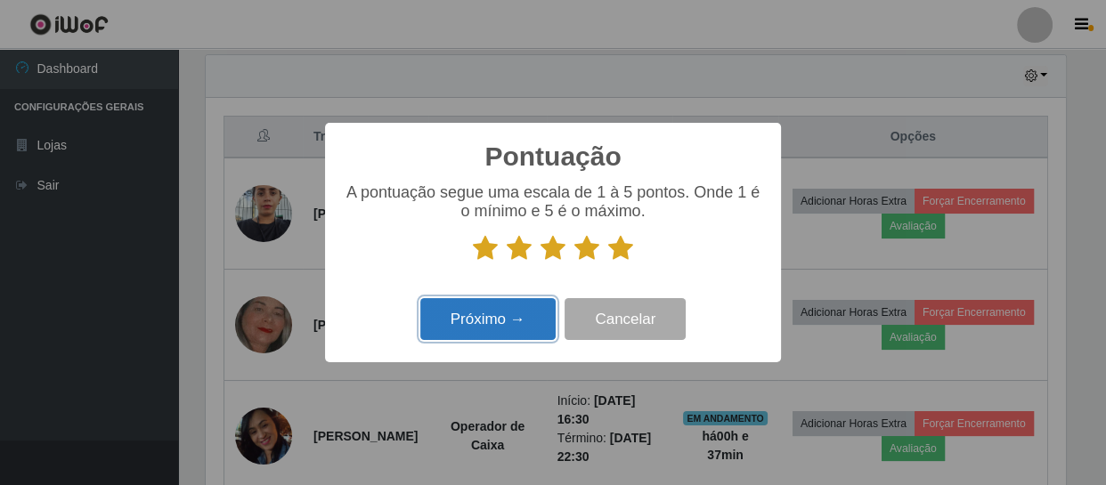
click at [526, 316] on button "Próximo →" at bounding box center [487, 319] width 135 height 42
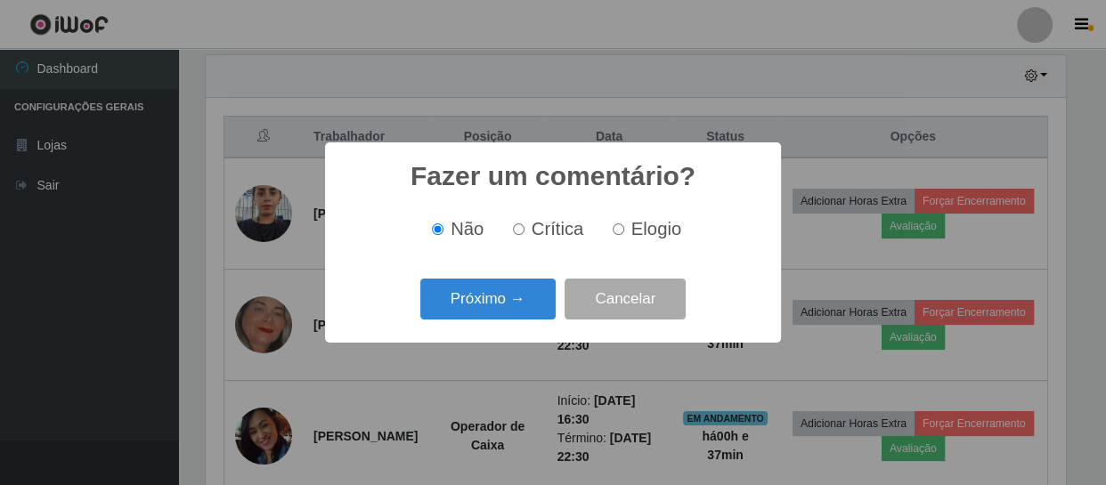
click at [613, 229] on input "Elogio" at bounding box center [619, 230] width 12 height 12
radio input "true"
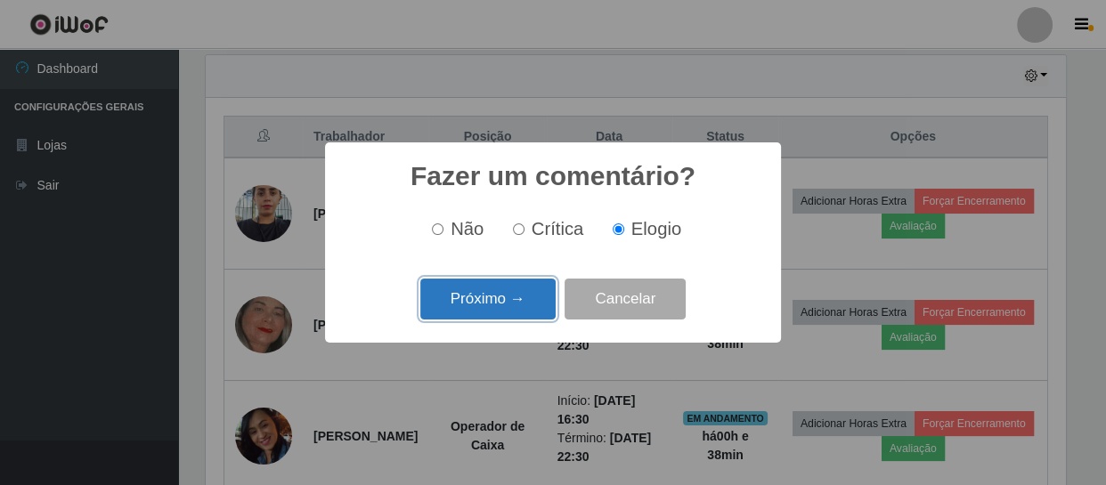
click at [516, 297] on button "Próximo →" at bounding box center [487, 300] width 135 height 42
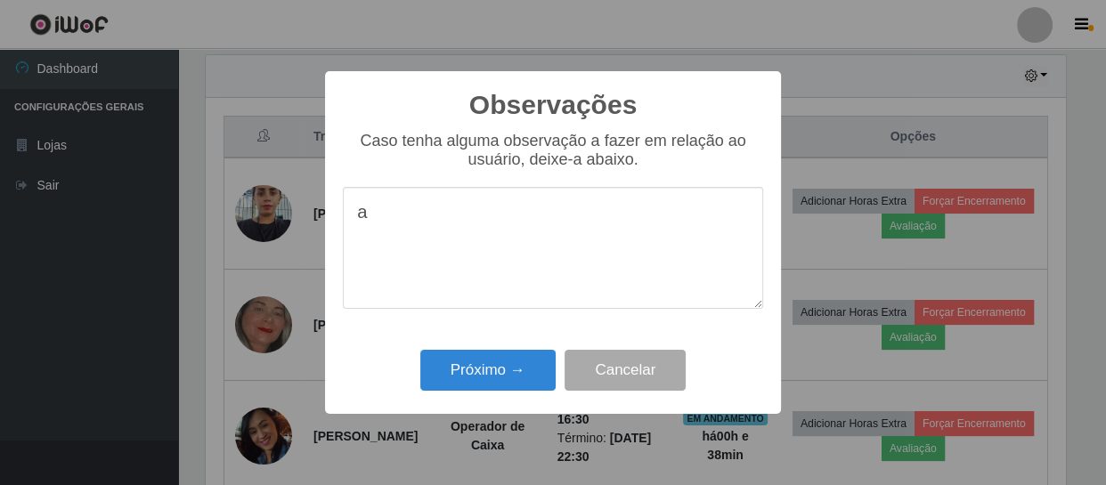
type textarea "a"
type textarea "A"
click at [619, 222] on textarea "Atendeu as expectativas da sua sunção." at bounding box center [553, 248] width 420 height 122
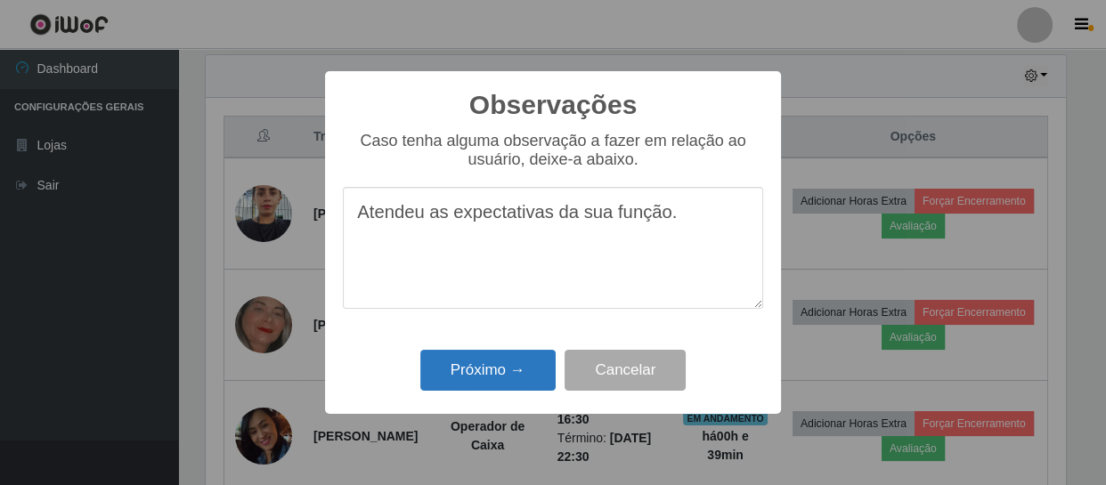
type textarea "Atendeu as expectativas da sua função."
click at [492, 373] on button "Próximo →" at bounding box center [487, 371] width 135 height 42
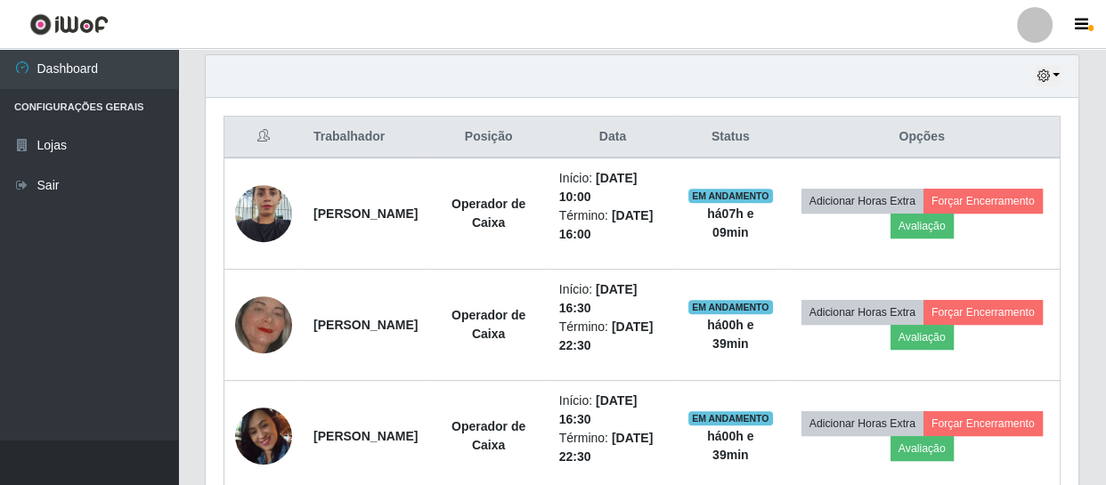
scroll to position [370, 867]
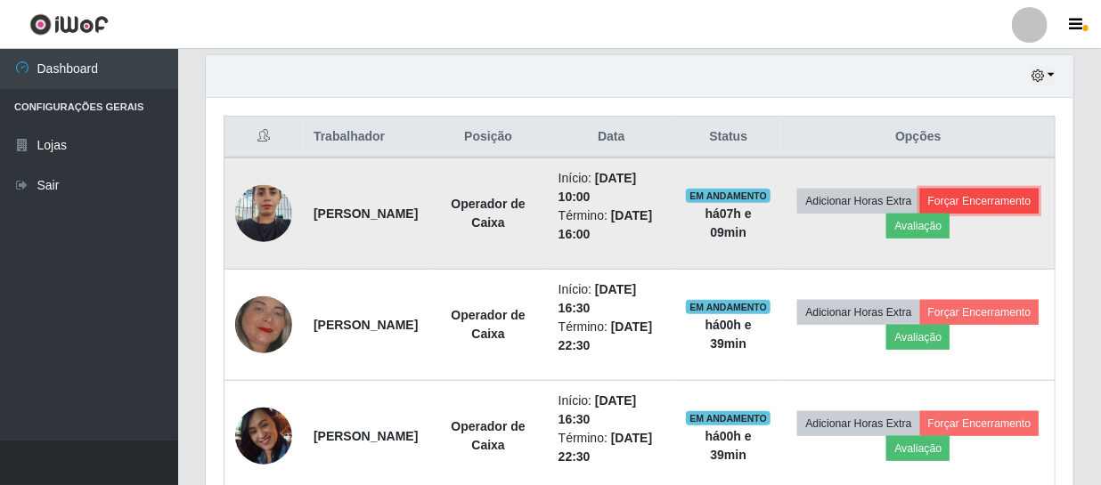
click at [920, 214] on button "Forçar Encerramento" at bounding box center [979, 201] width 119 height 25
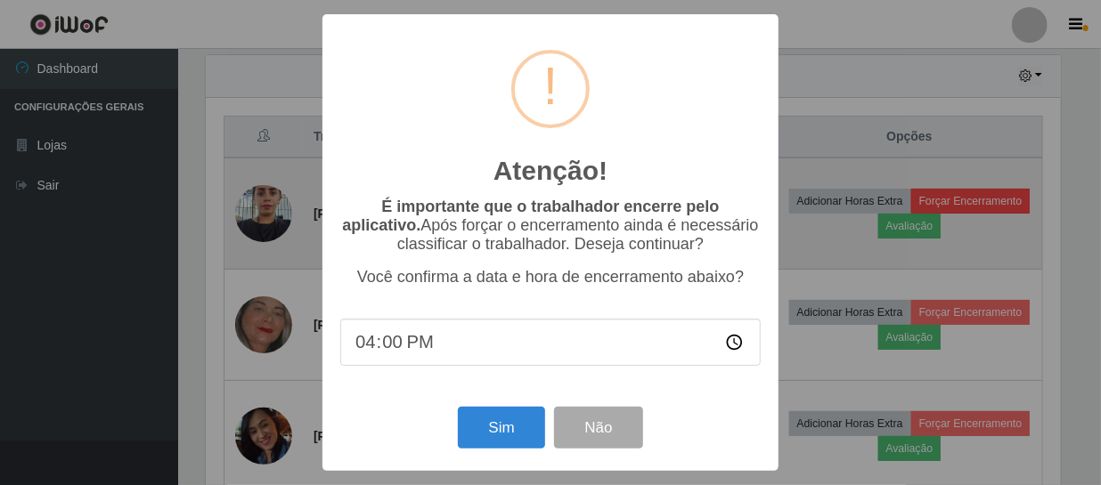
scroll to position [370, 859]
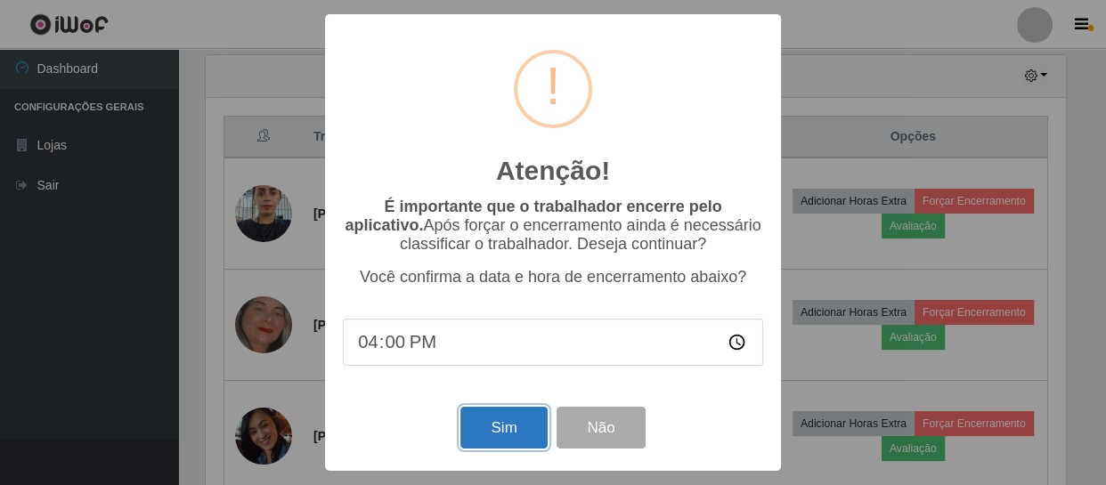
click at [508, 423] on button "Sim" at bounding box center [503, 428] width 86 height 42
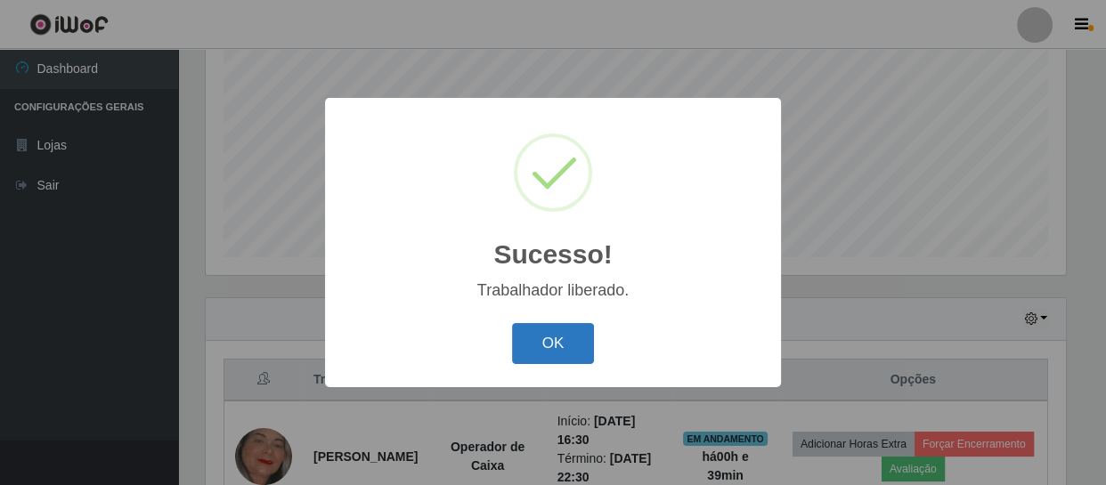
click at [550, 338] on button "OK" at bounding box center [553, 344] width 83 height 42
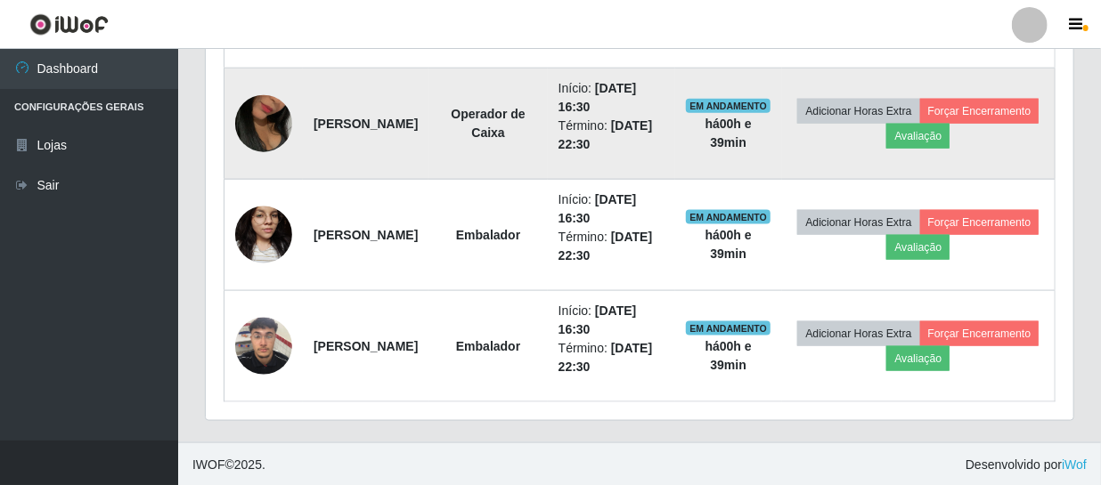
scroll to position [935, 0]
